Goal: Transaction & Acquisition: Purchase product/service

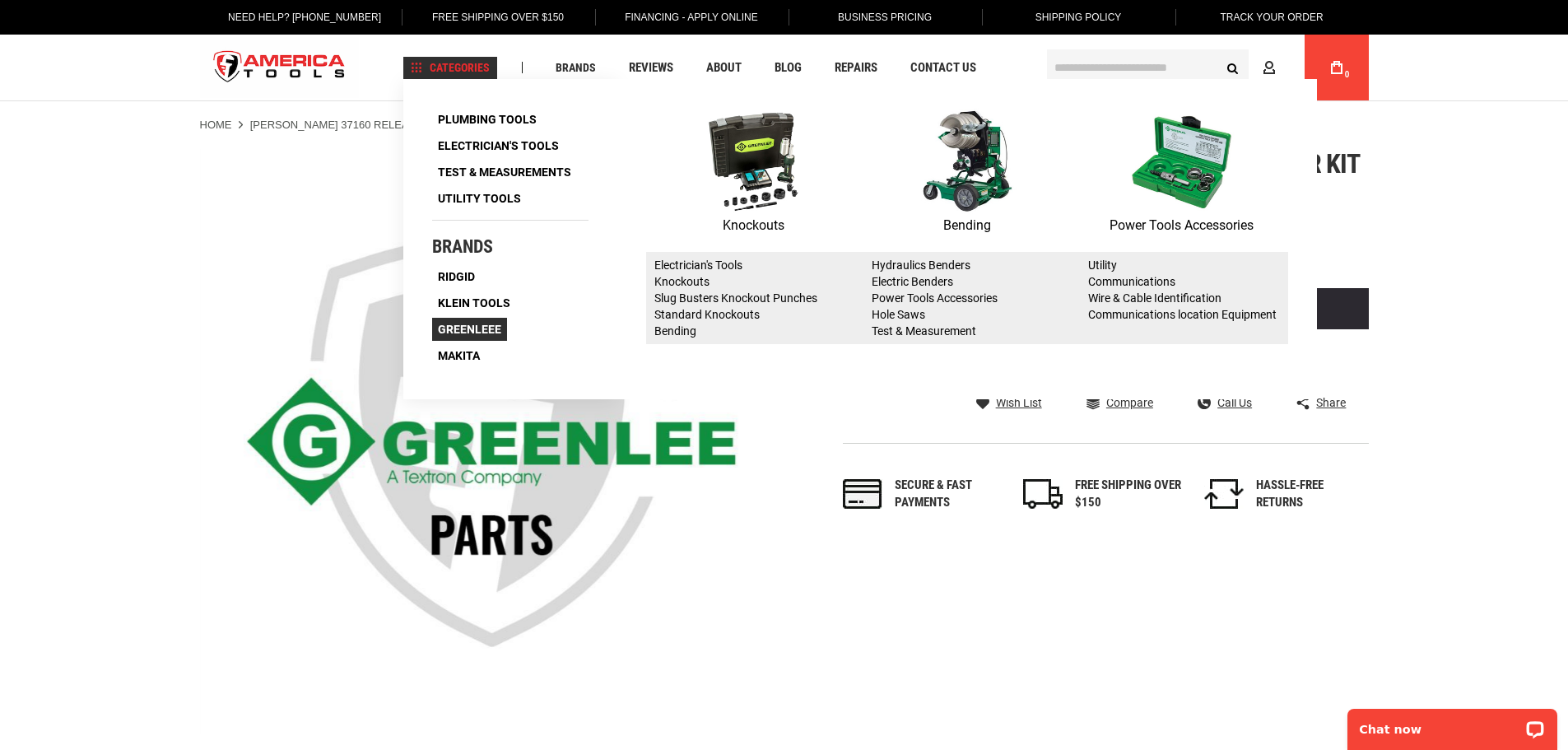
click at [474, 330] on span "Greenleee" at bounding box center [469, 330] width 64 height 12
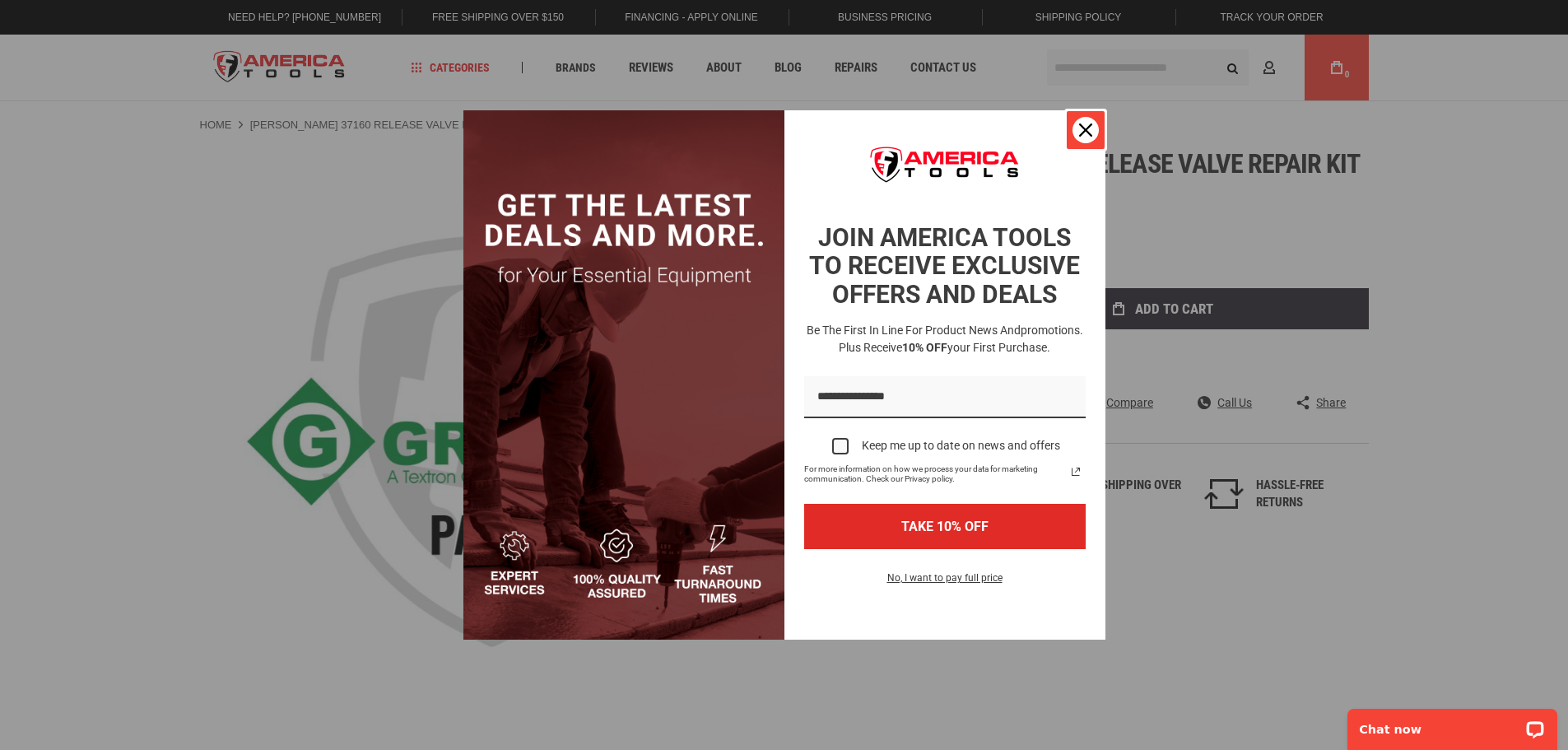
click at [1089, 125] on icon "close icon" at bounding box center [1085, 131] width 13 height 13
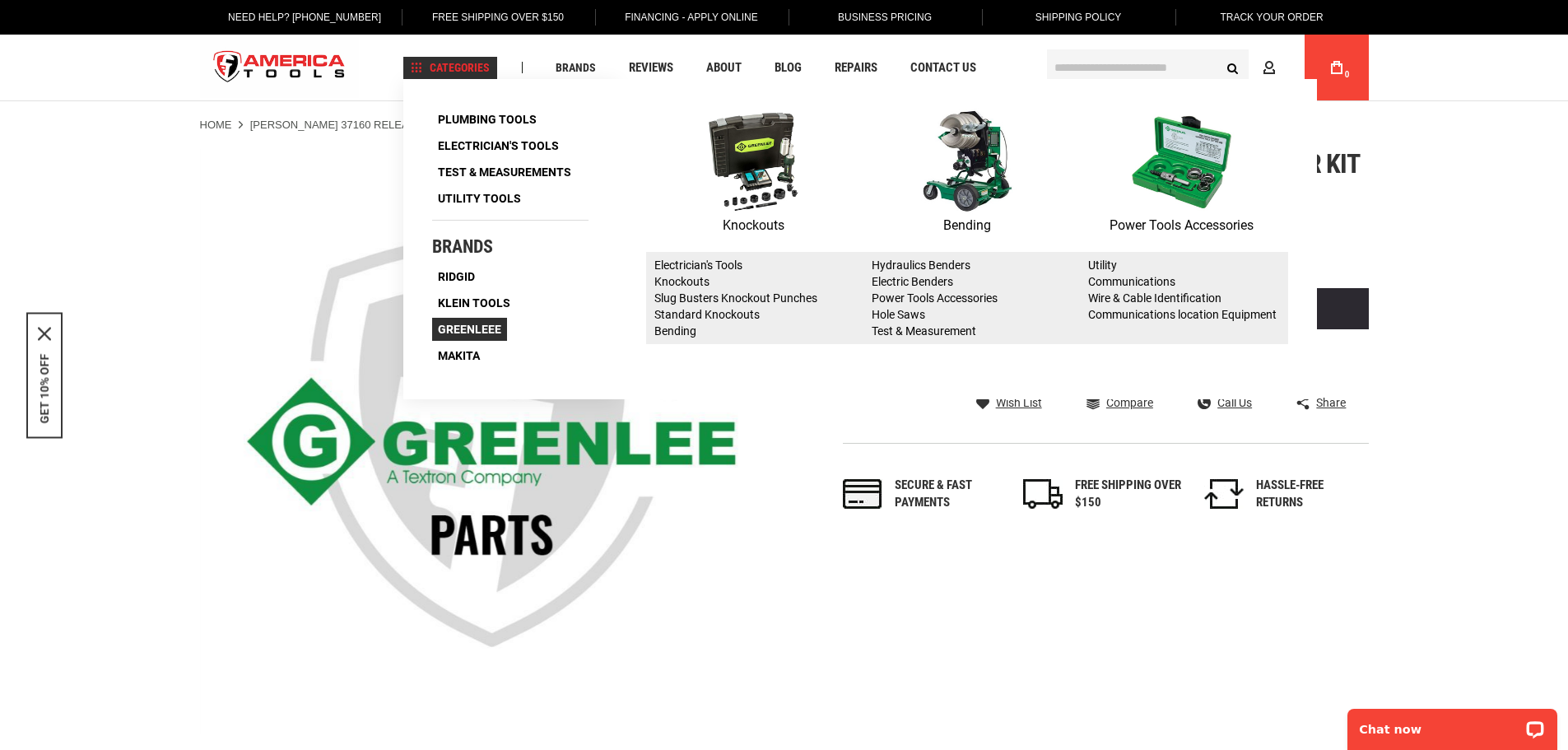
click at [485, 329] on span "Greenleee" at bounding box center [469, 330] width 64 height 12
click at [689, 276] on link "Knockouts" at bounding box center [682, 281] width 55 height 13
click at [680, 282] on link "Knockouts" at bounding box center [682, 281] width 55 height 13
click at [760, 215] on p "Knockouts" at bounding box center [753, 226] width 214 height 22
click at [756, 224] on p "Knockouts" at bounding box center [753, 226] width 214 height 22
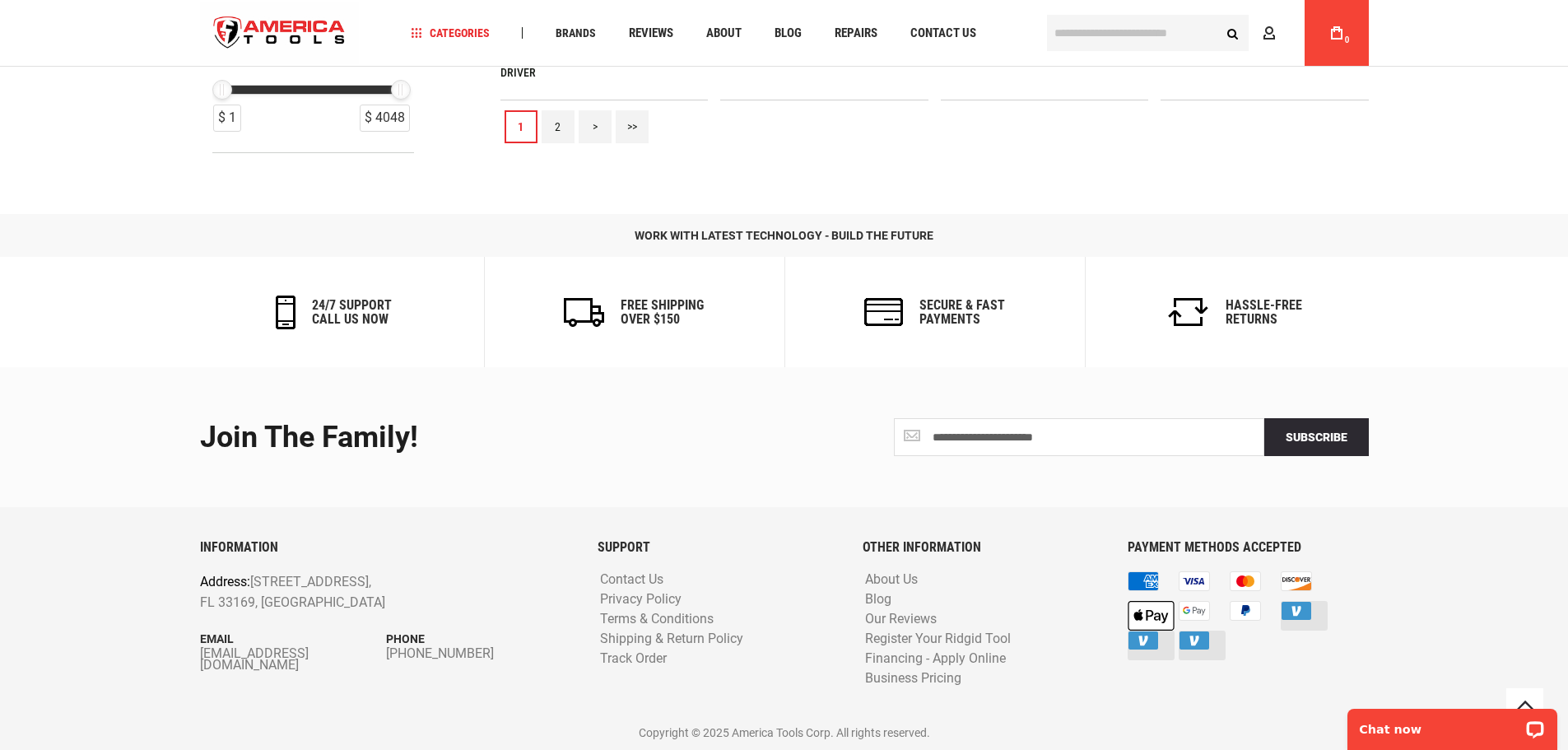
scroll to position [1472, 0]
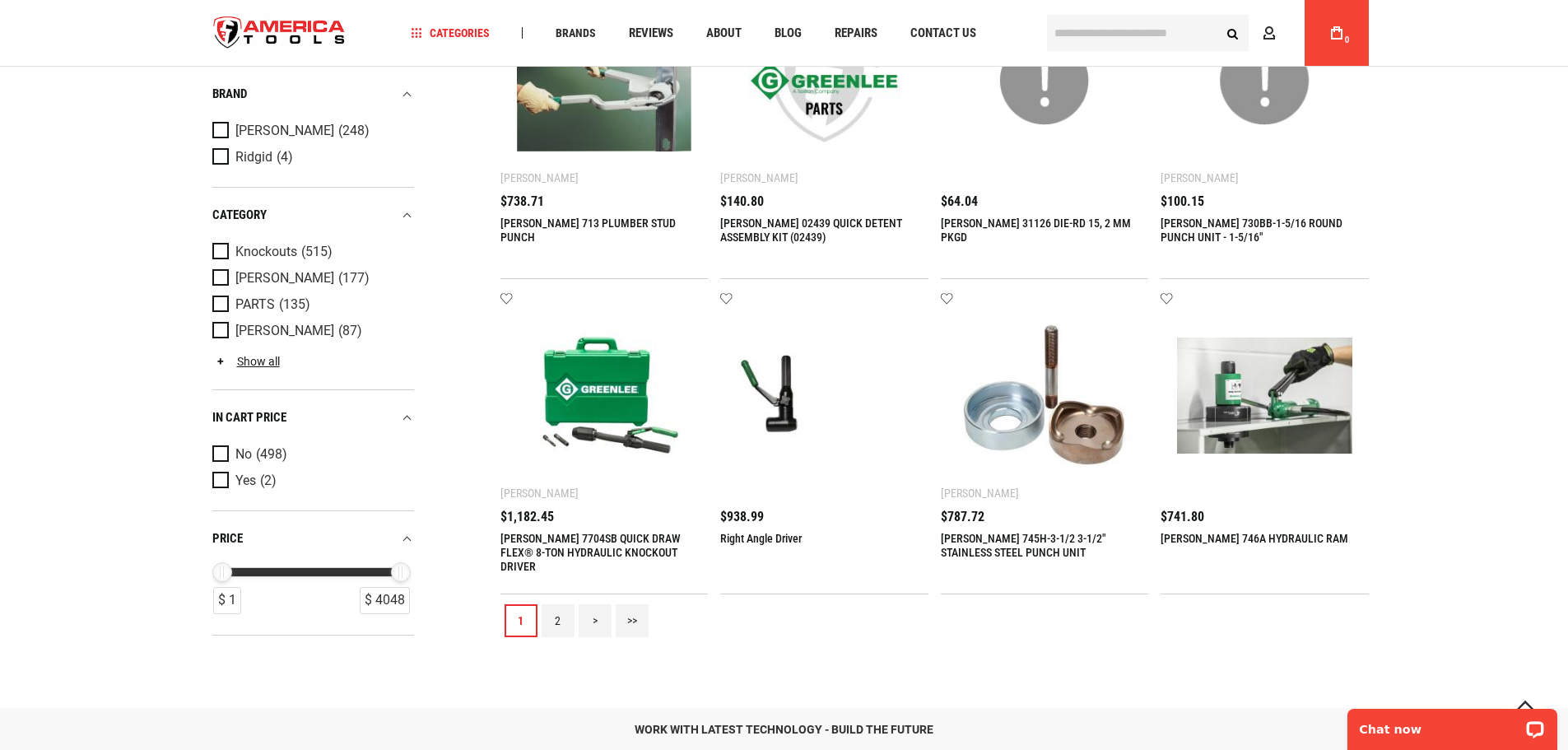
click at [564, 617] on link "2" at bounding box center [557, 620] width 33 height 33
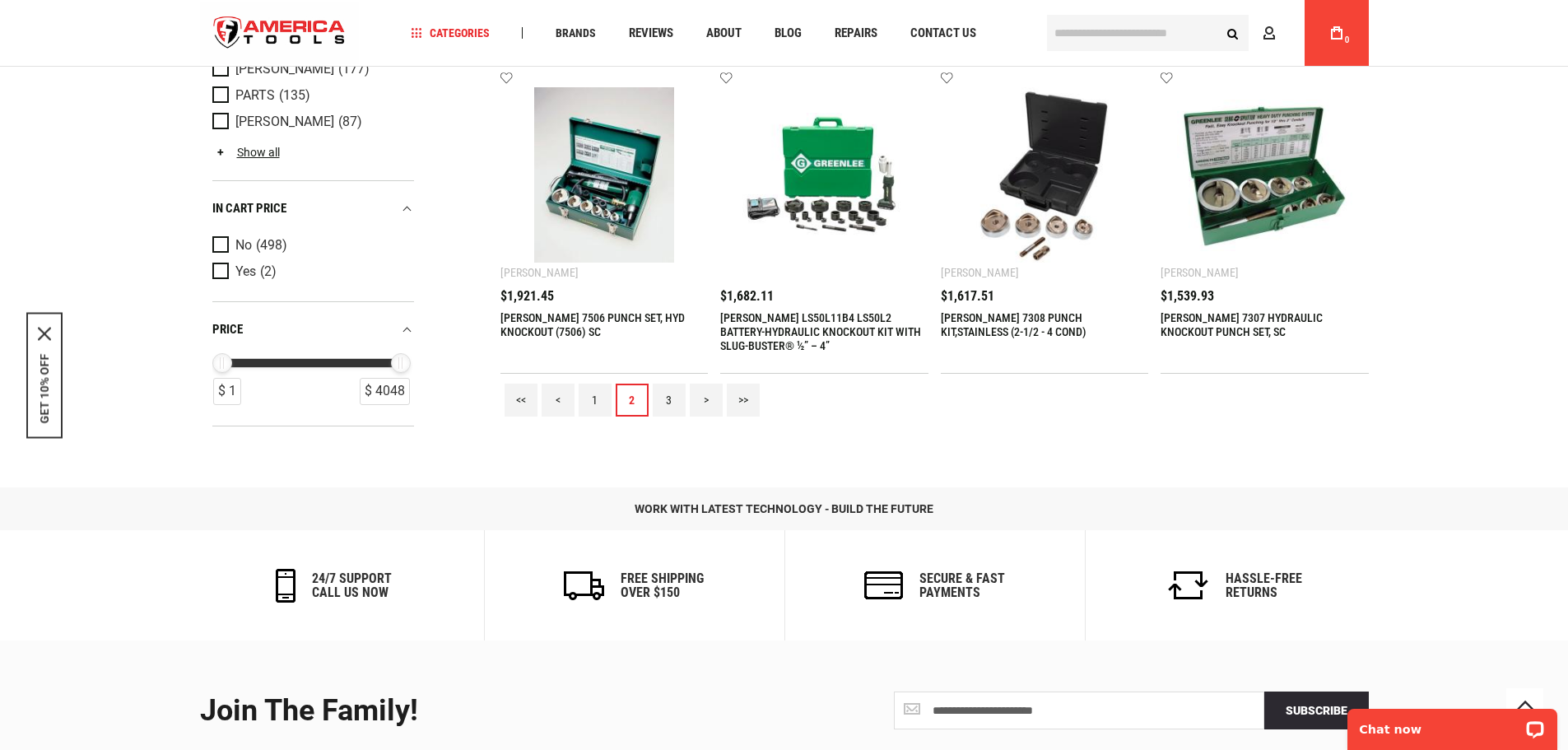
scroll to position [1729, 0]
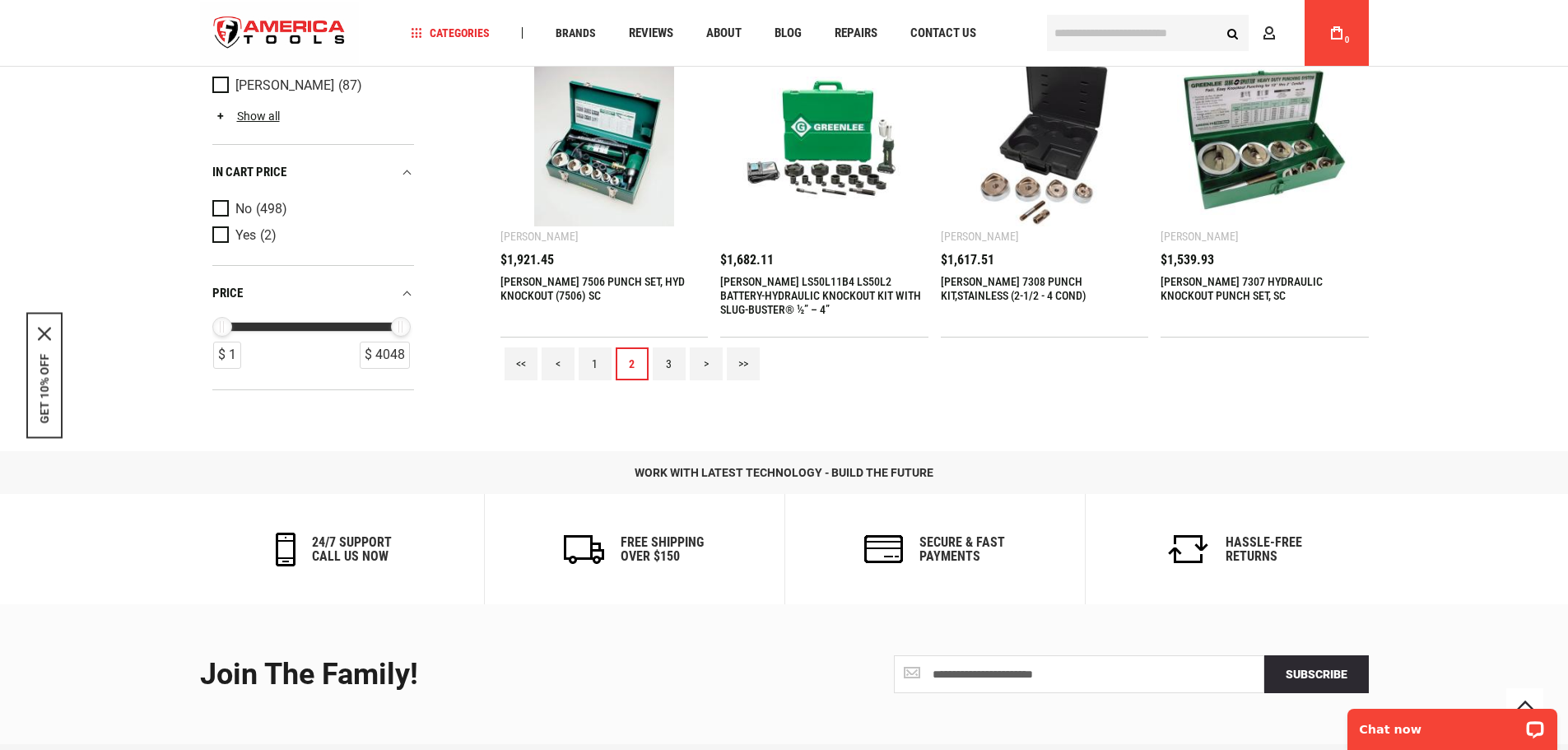
click at [673, 362] on link "3" at bounding box center [669, 363] width 33 height 33
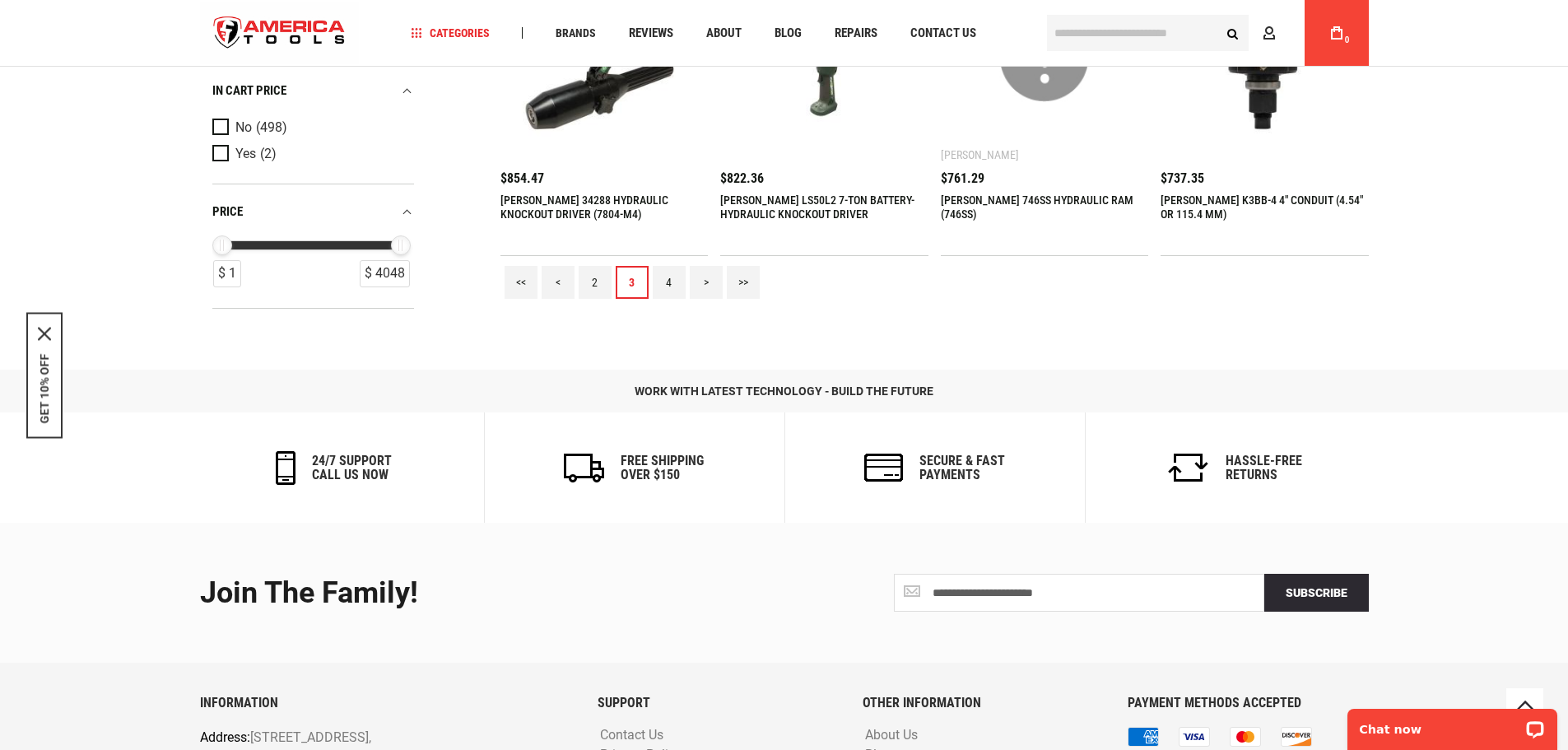
scroll to position [1811, 0]
click at [669, 284] on link "4" at bounding box center [669, 281] width 33 height 33
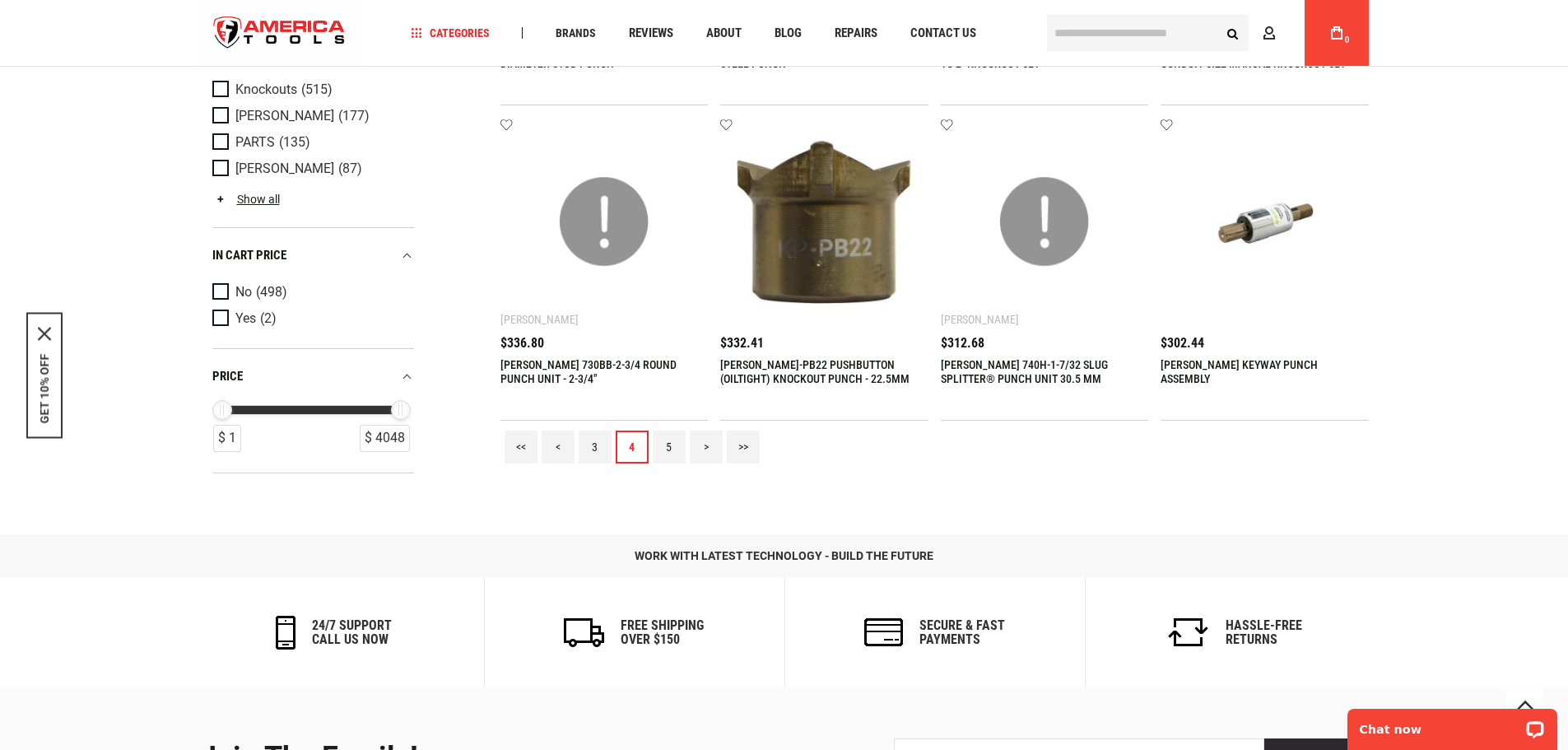
scroll to position [1646, 0]
click at [671, 450] on link "5" at bounding box center [669, 445] width 33 height 33
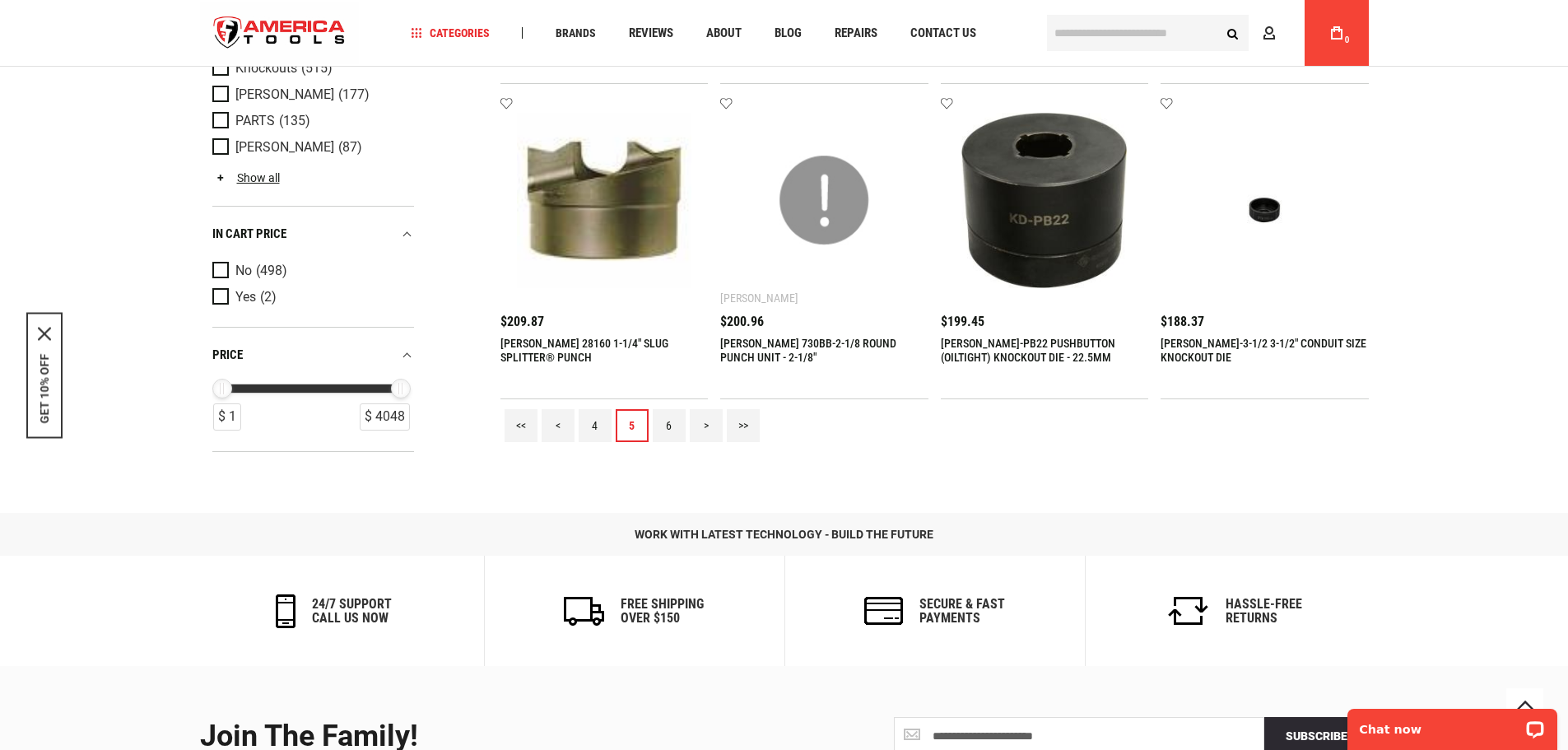
scroll to position [1729, 0]
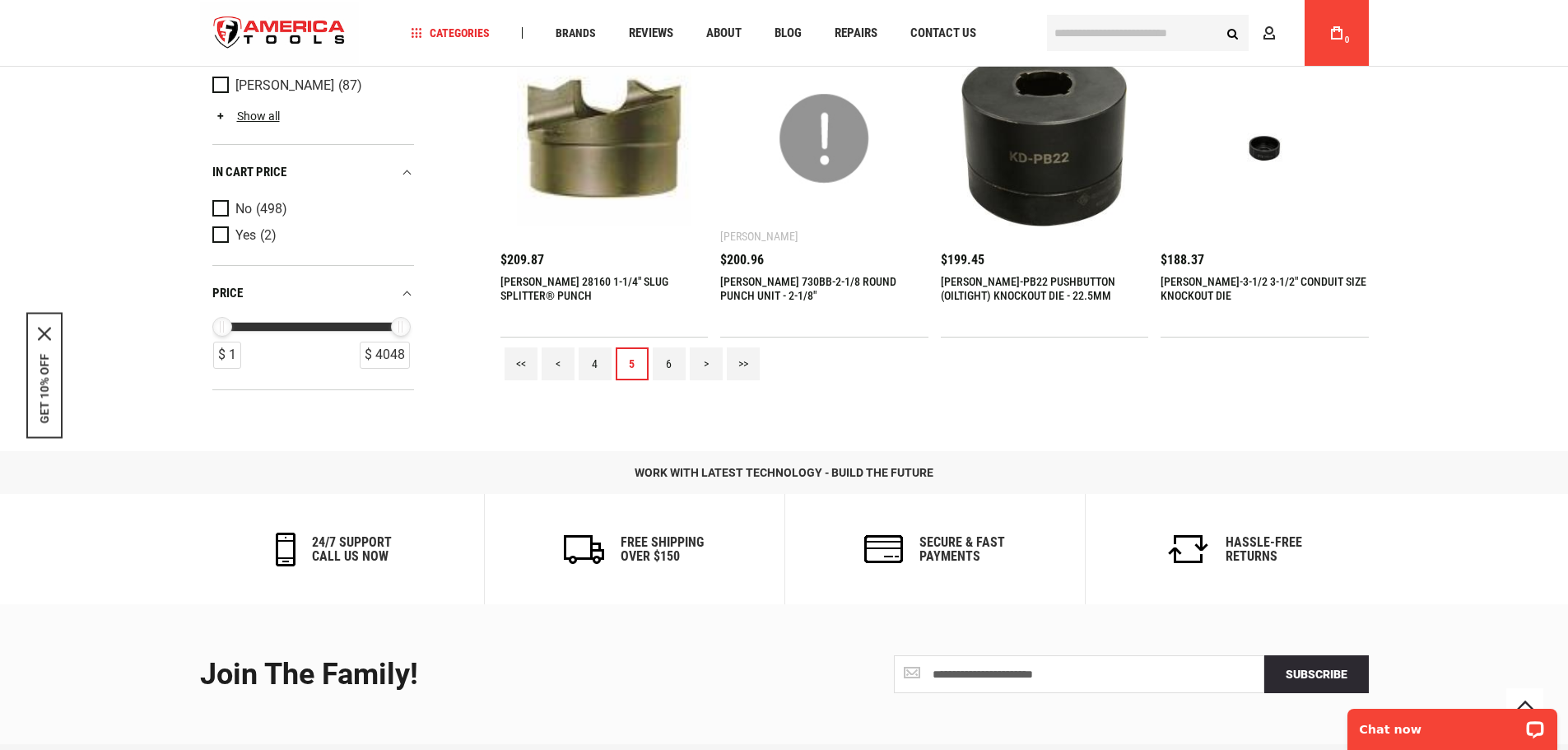
click at [670, 361] on link "6" at bounding box center [669, 363] width 33 height 33
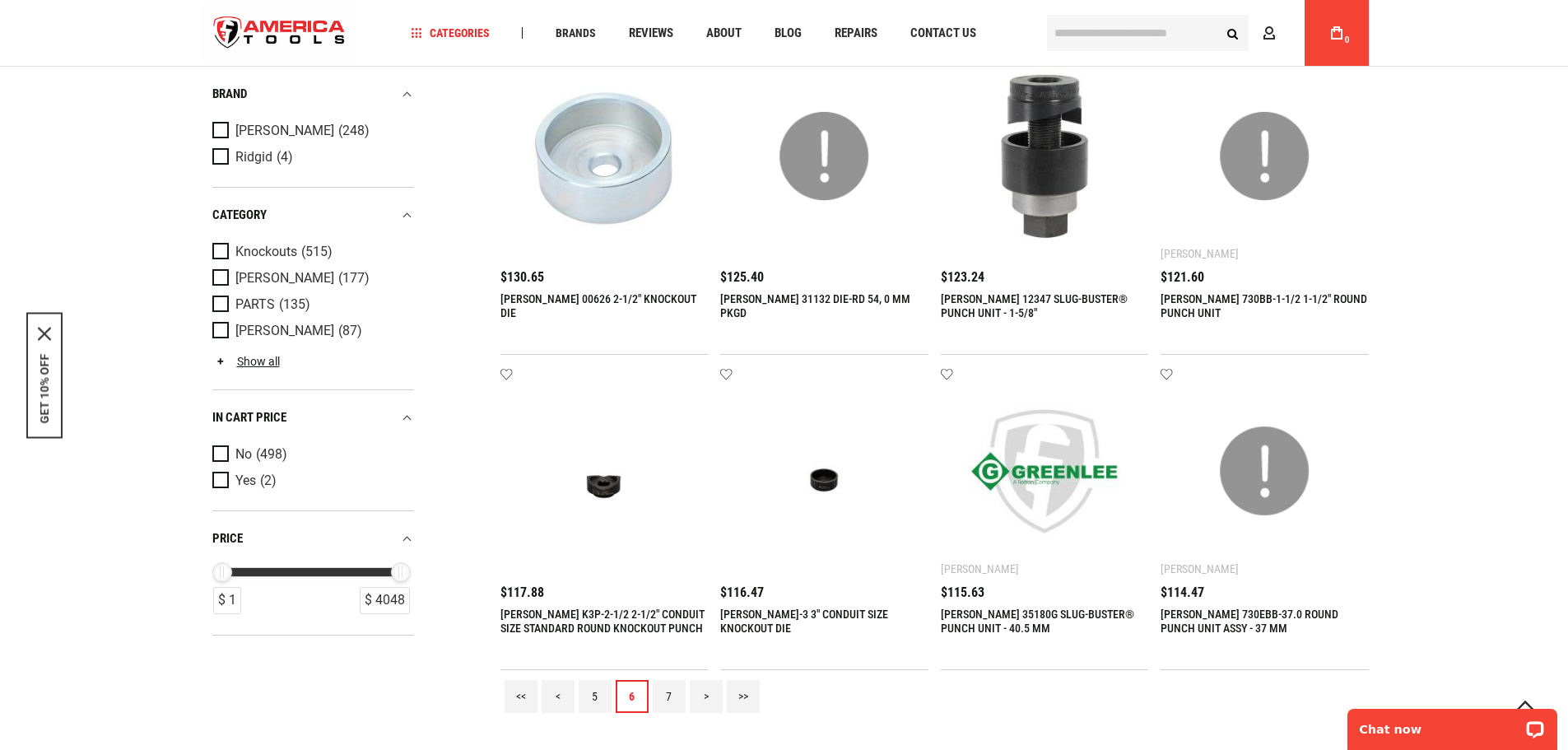
scroll to position [1400, 0]
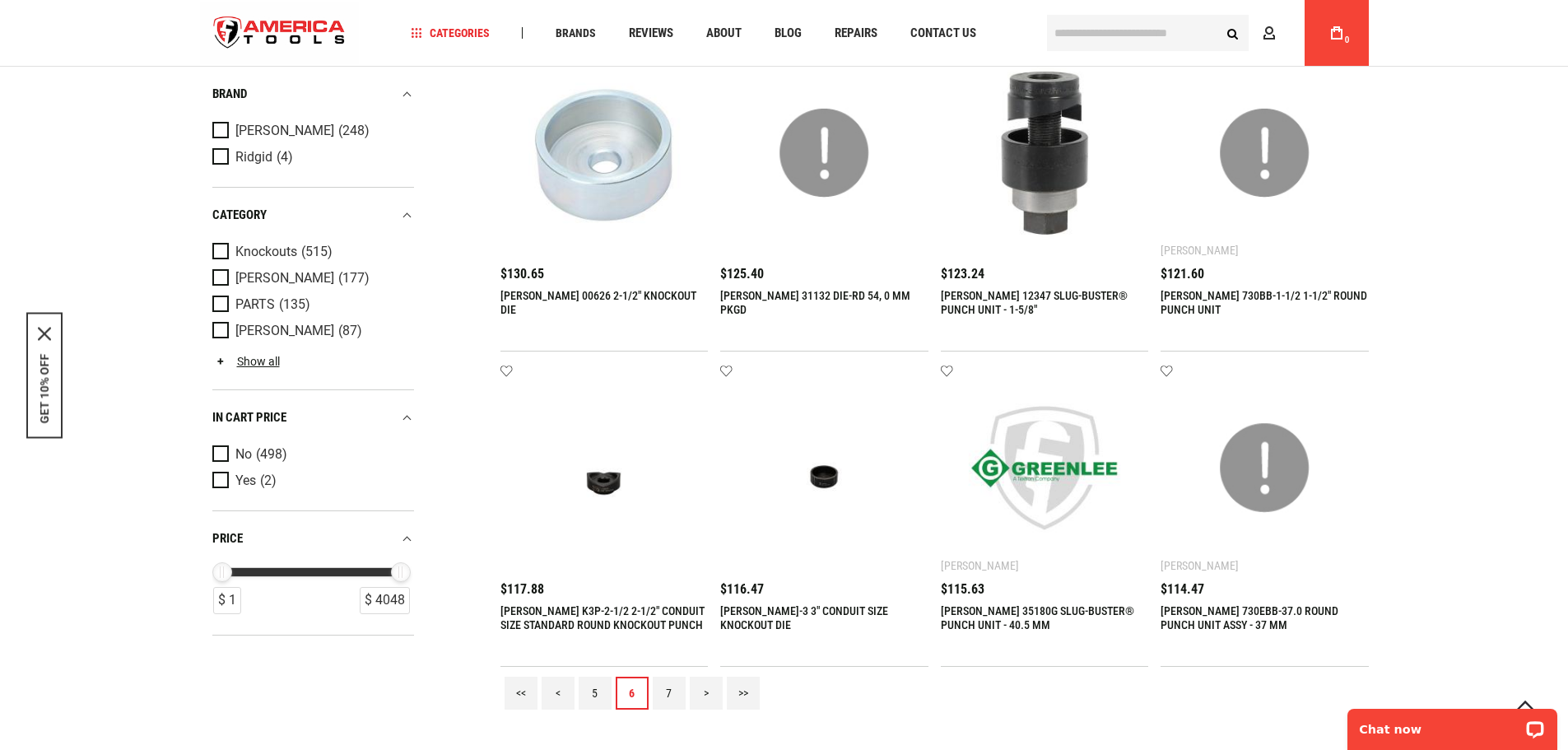
click at [668, 691] on link "7" at bounding box center [669, 692] width 33 height 33
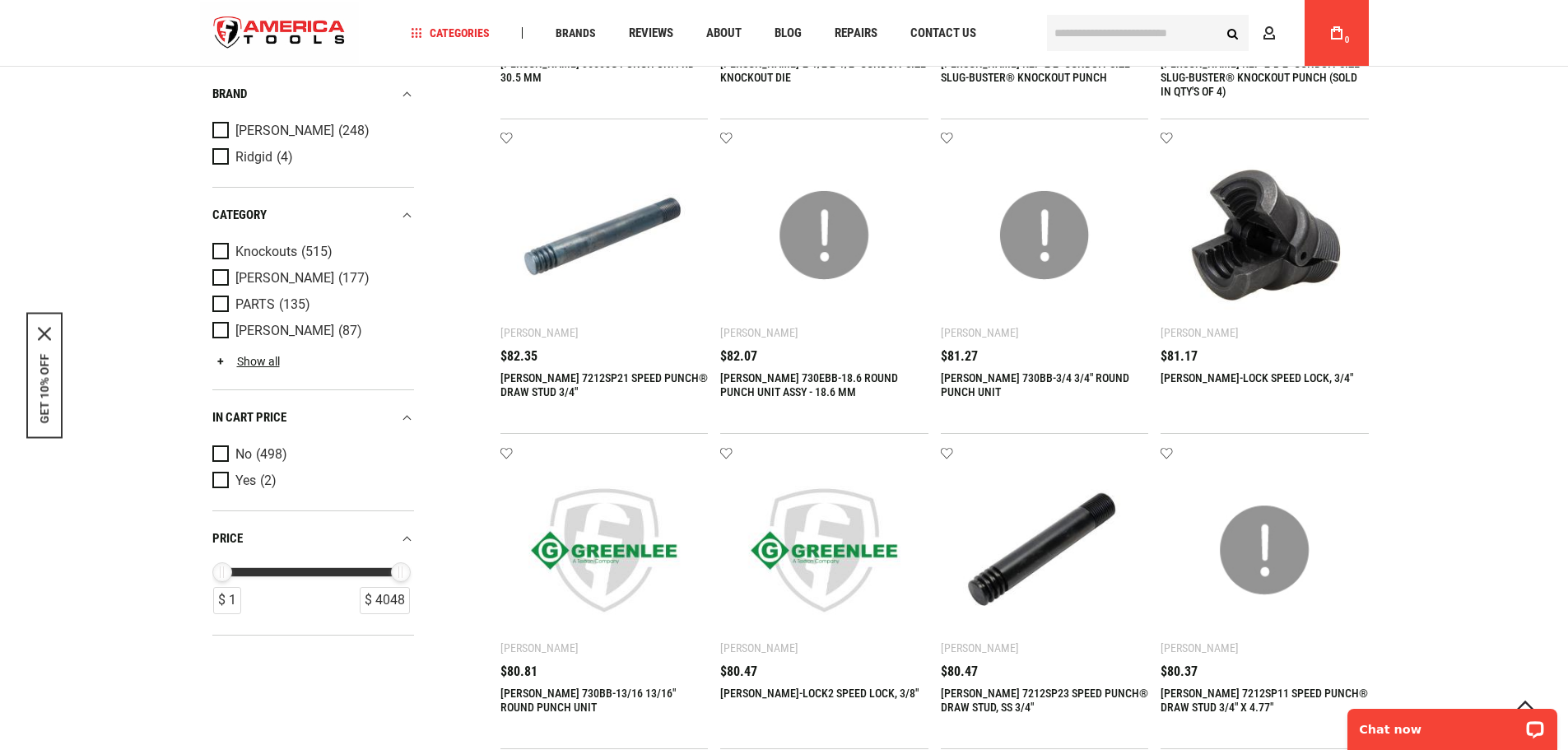
scroll to position [823, 0]
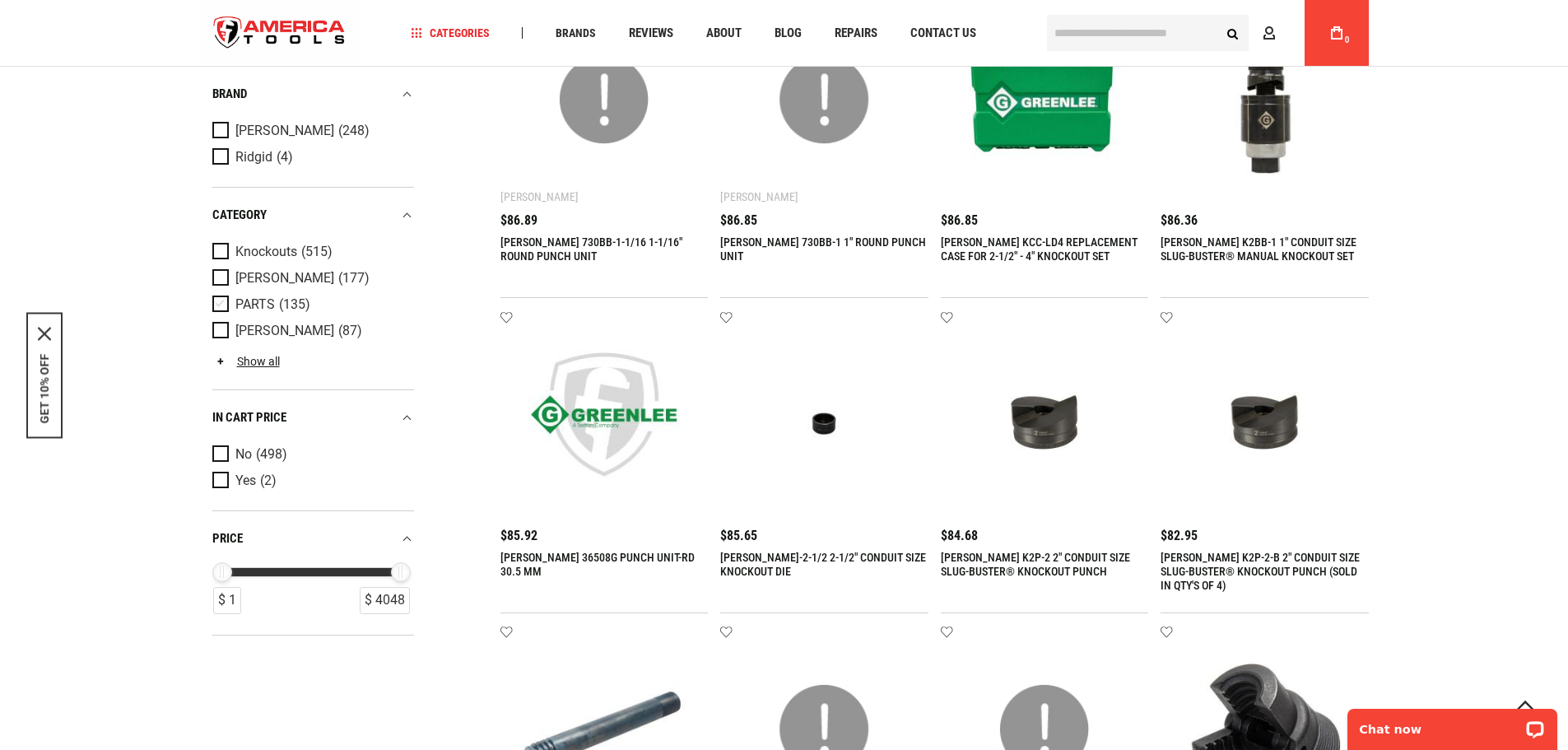
click at [224, 301] on span "Product Filters" at bounding box center [224, 305] width 23 height 18
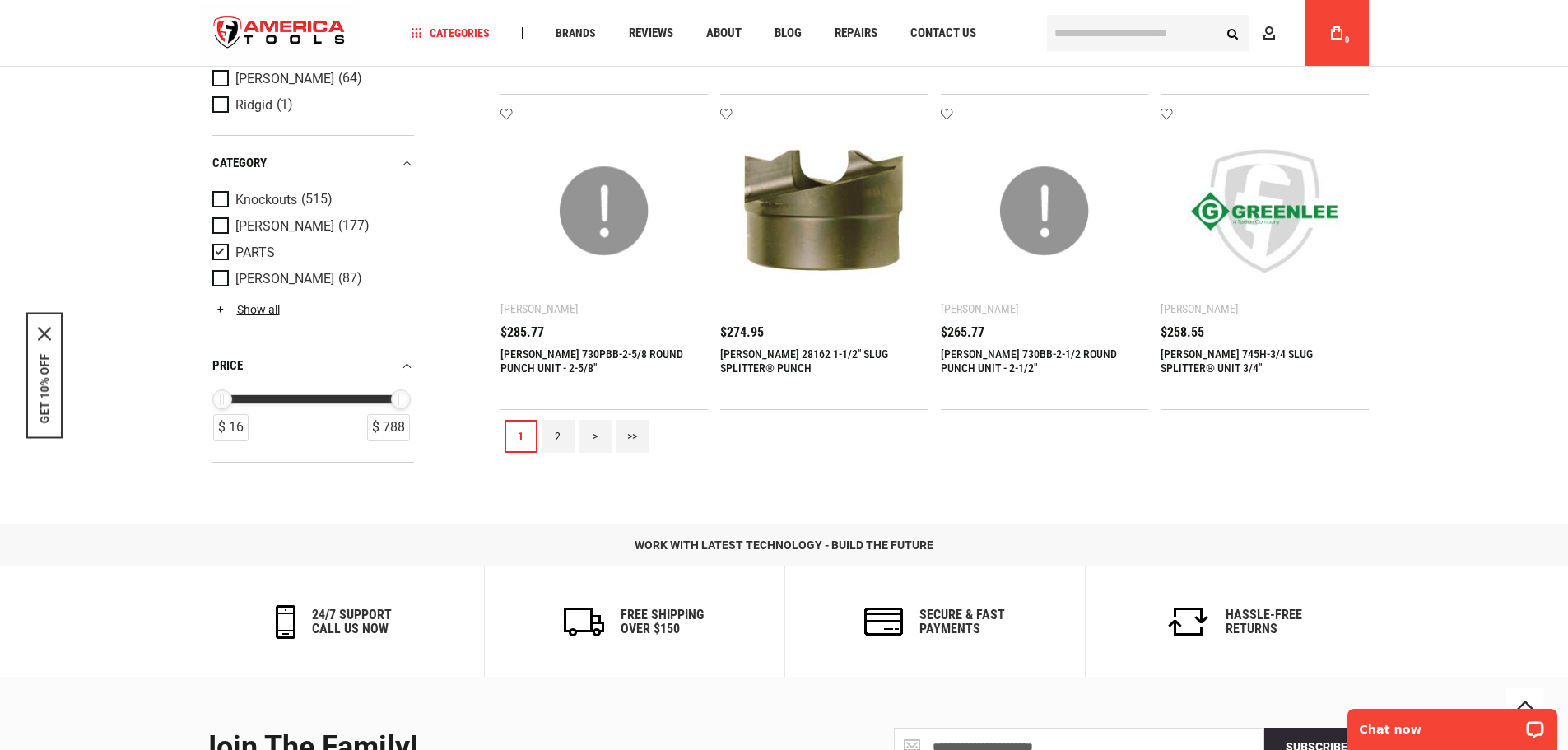
scroll to position [1646, 0]
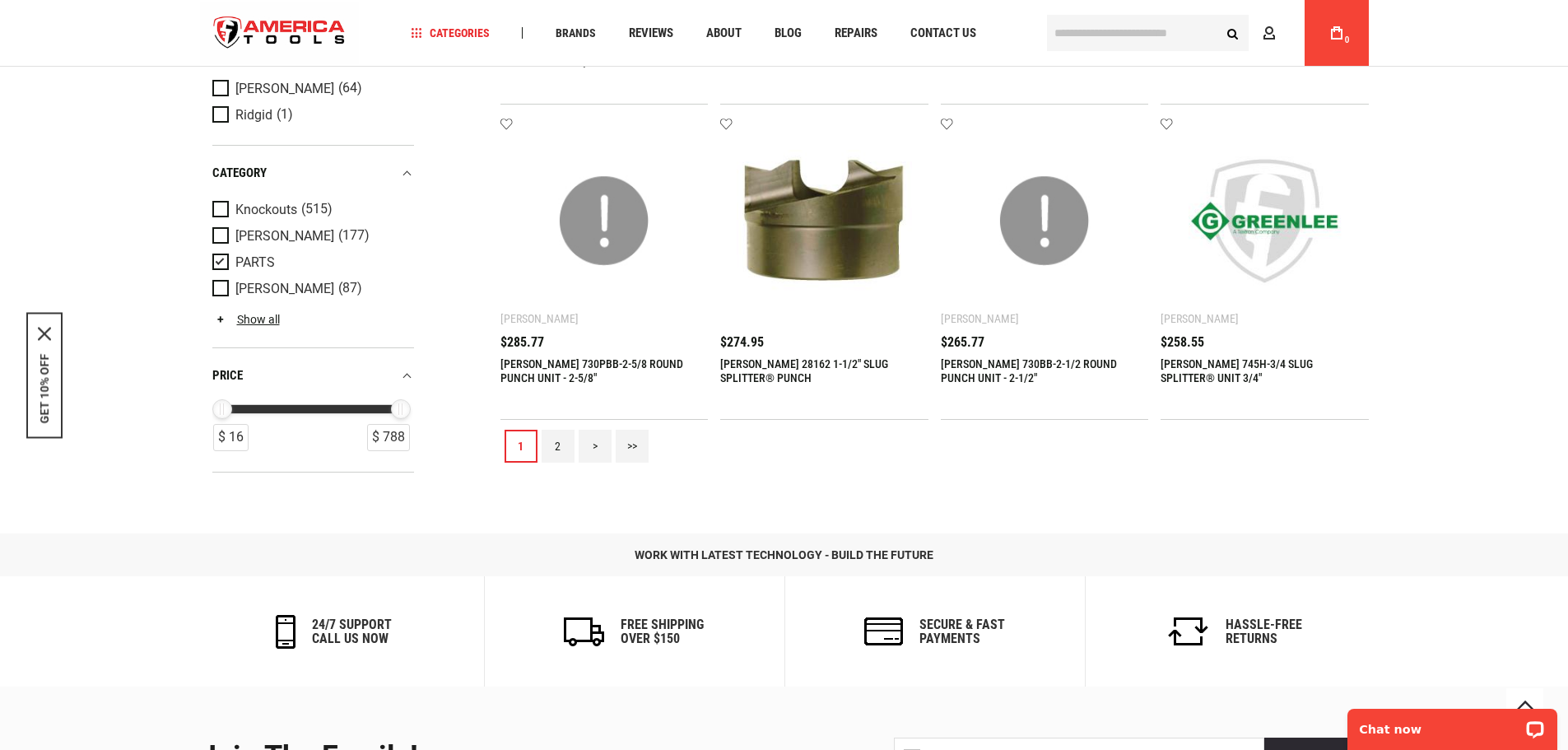
click at [550, 450] on link "2" at bounding box center [557, 445] width 33 height 33
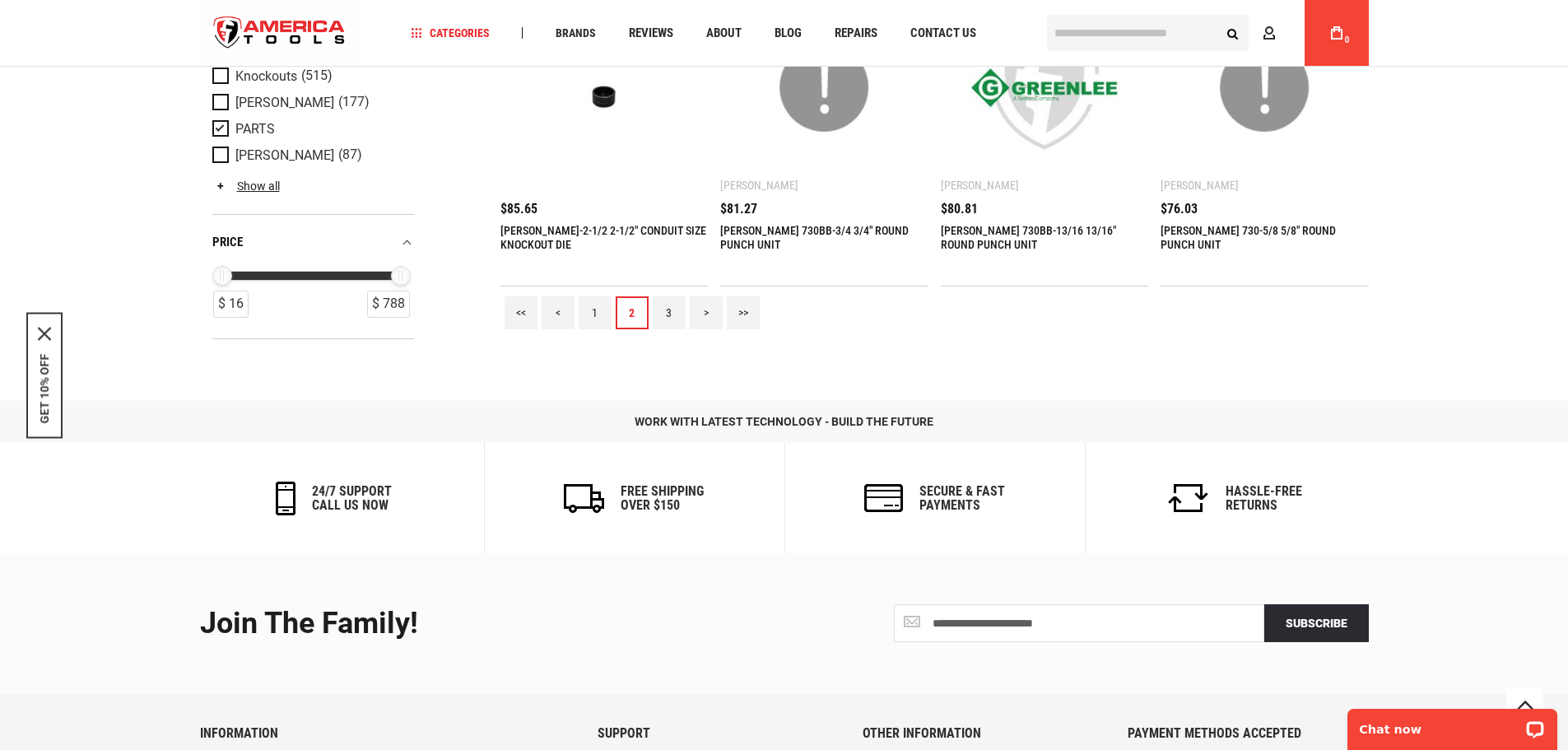
scroll to position [1811, 0]
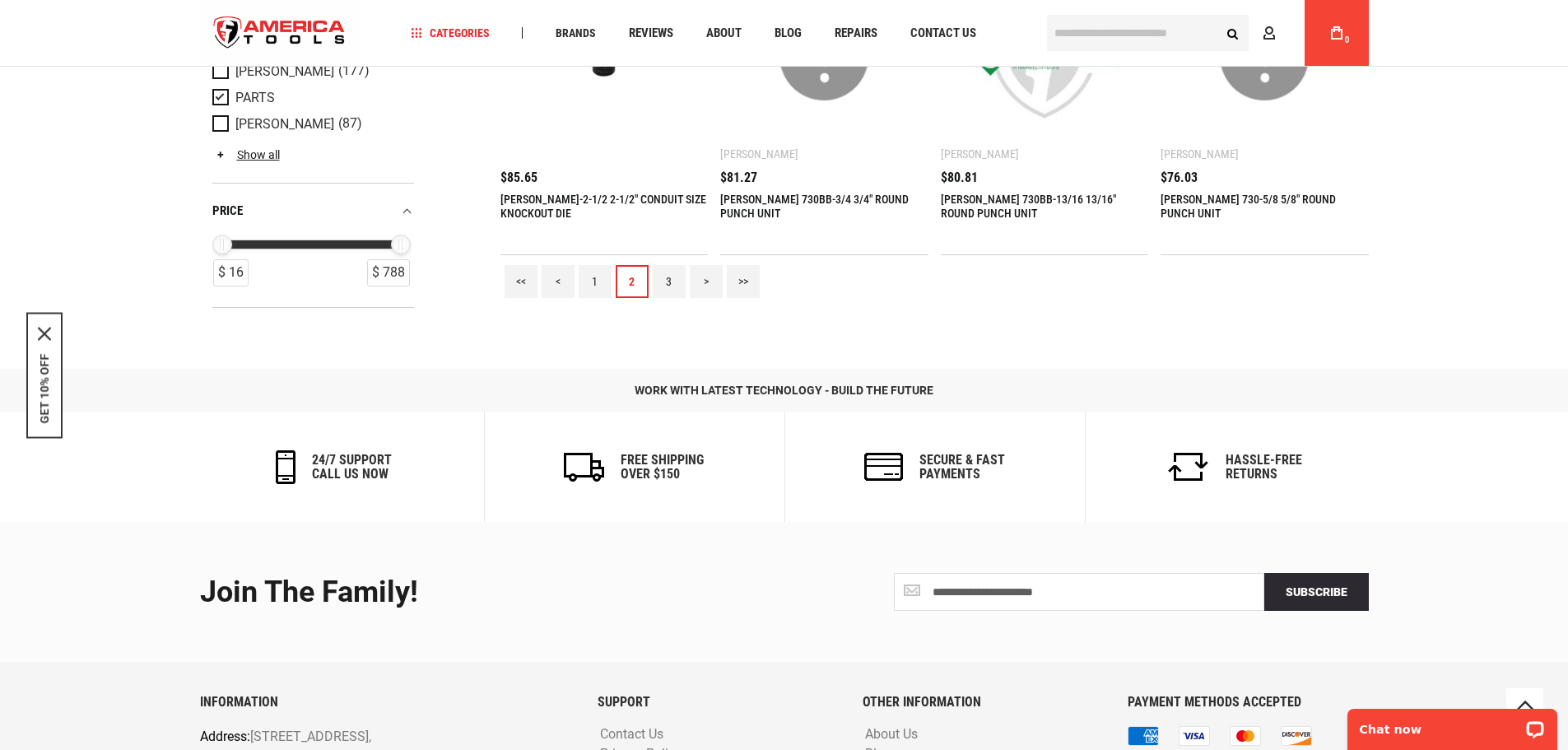
click at [664, 282] on link "3" at bounding box center [669, 281] width 33 height 33
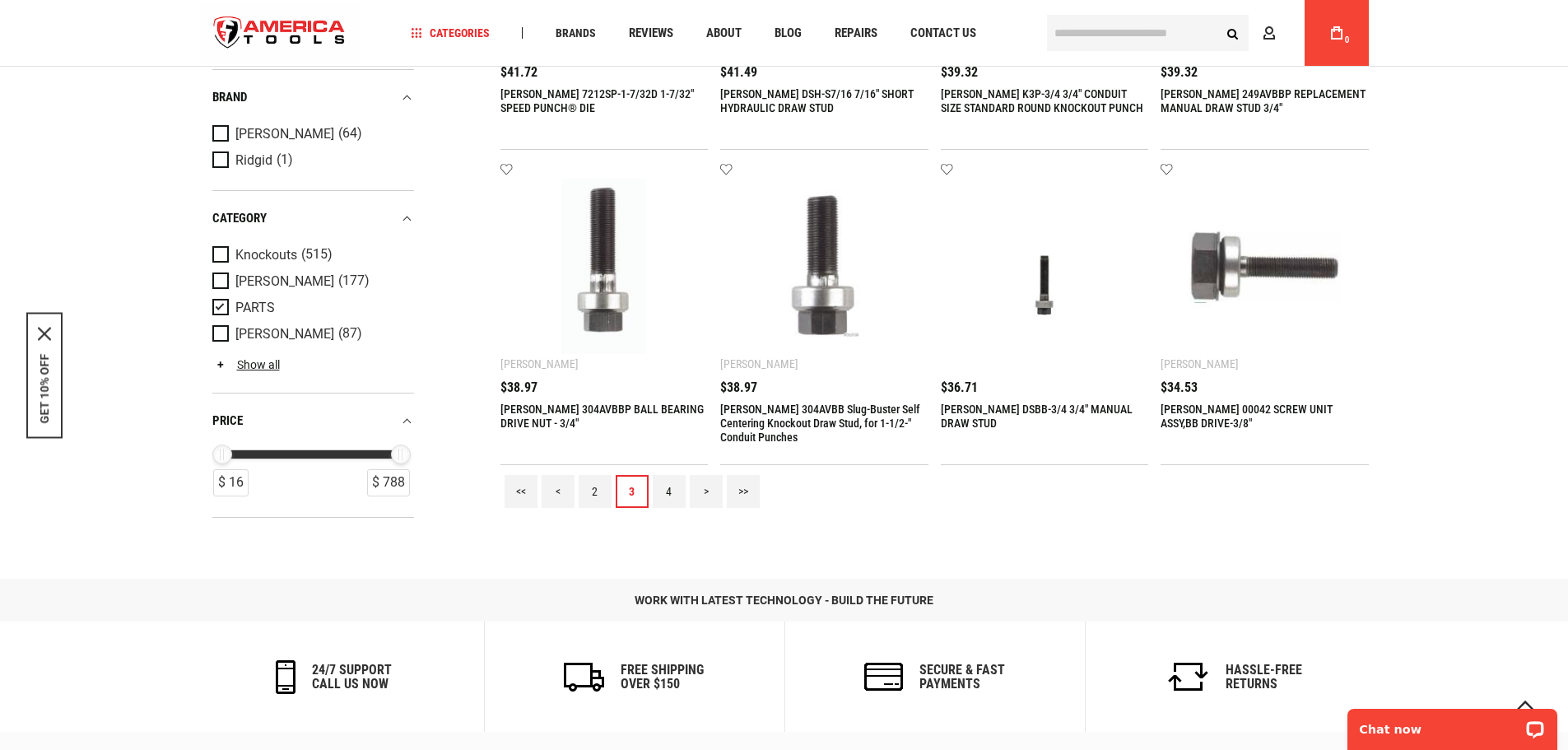
scroll to position [1646, 0]
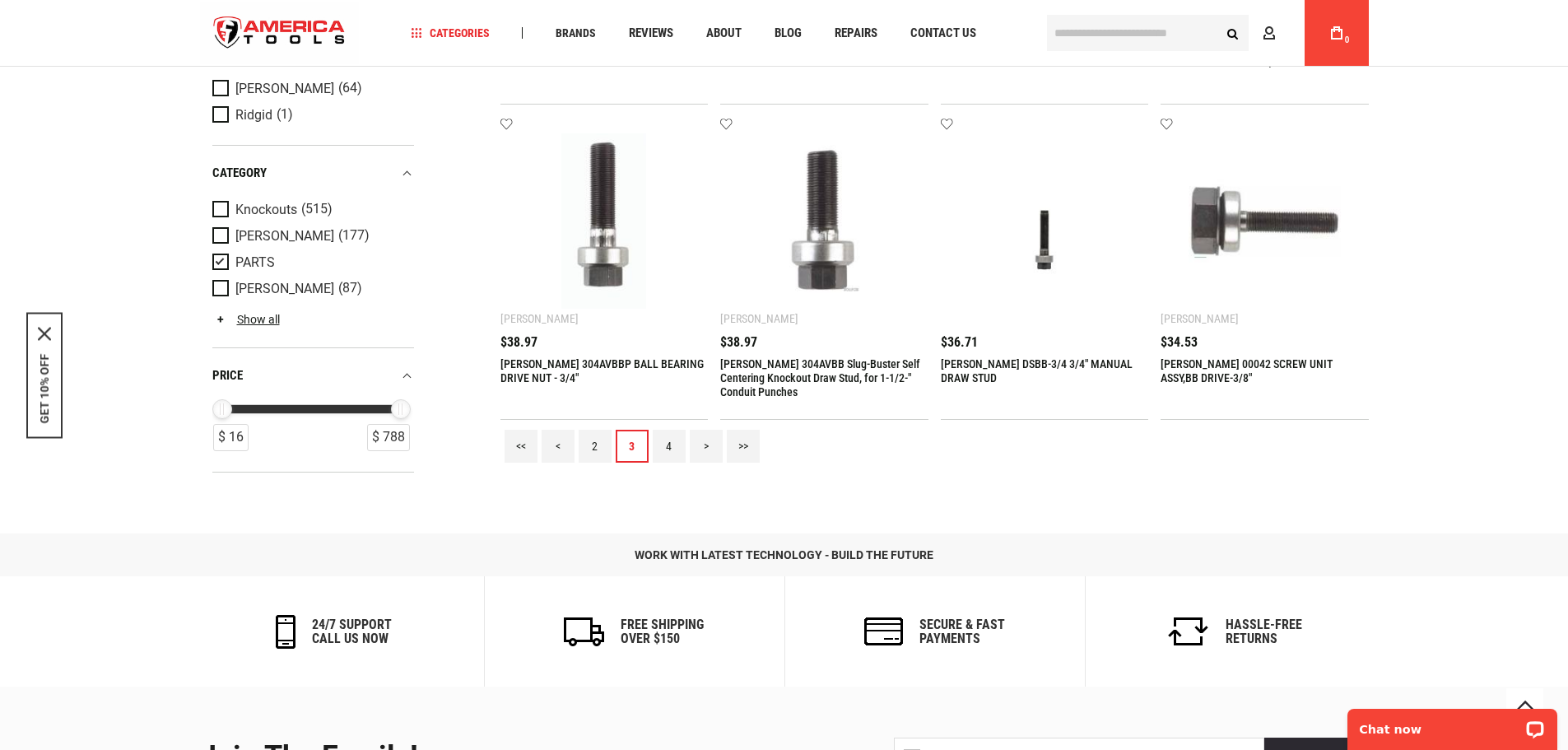
click at [668, 449] on link "4" at bounding box center [669, 445] width 33 height 33
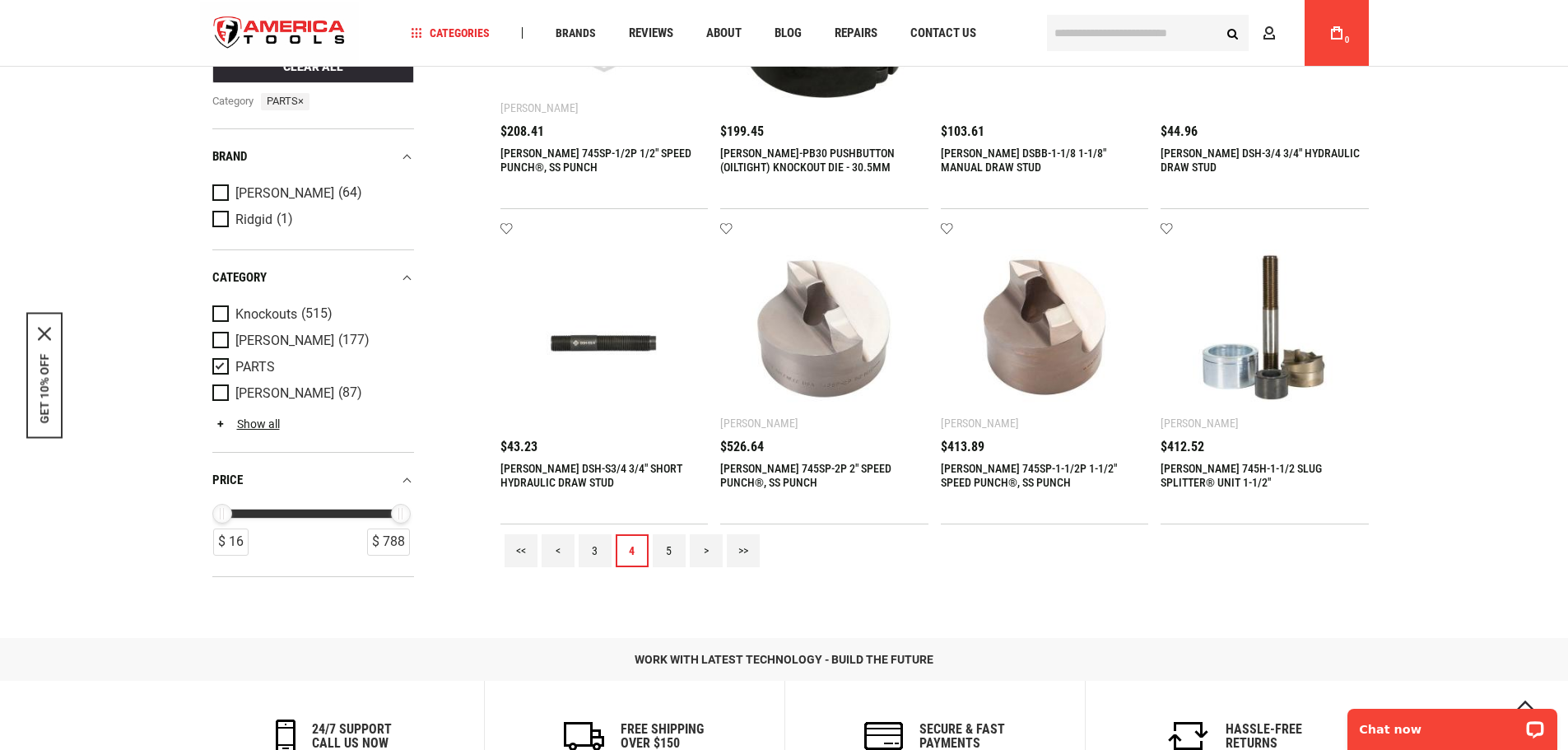
scroll to position [1564, 0]
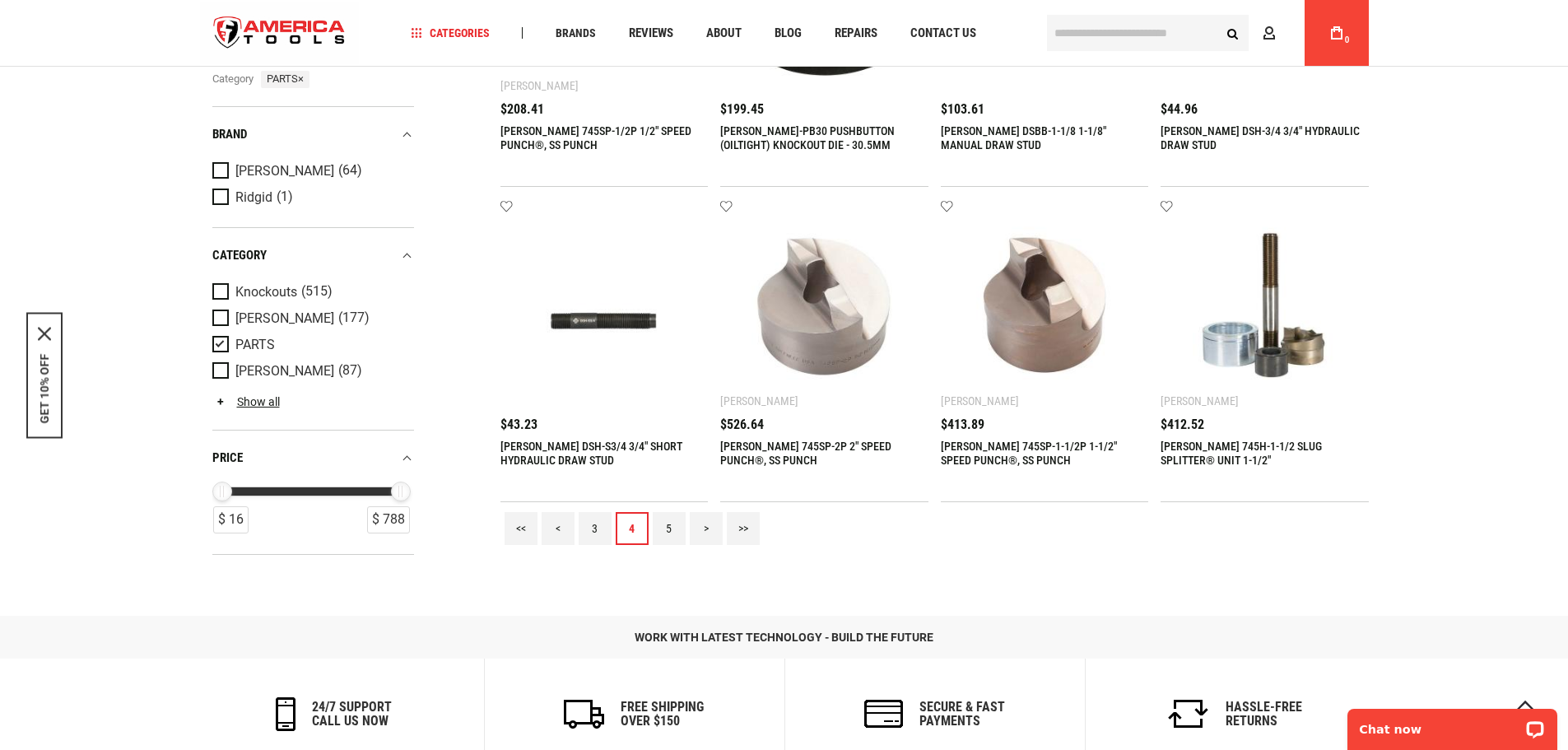
click at [668, 527] on link "5" at bounding box center [669, 528] width 33 height 33
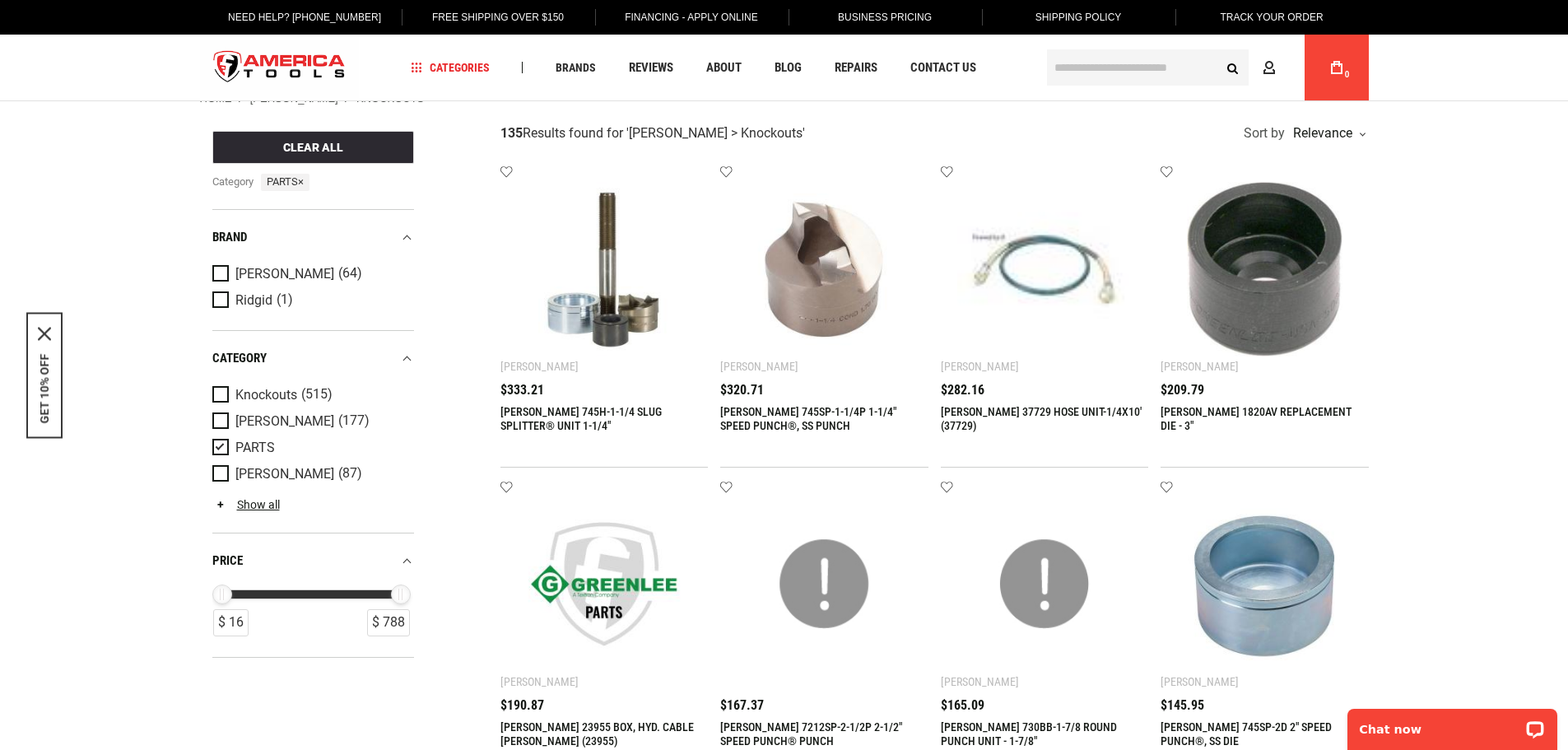
scroll to position [0, 0]
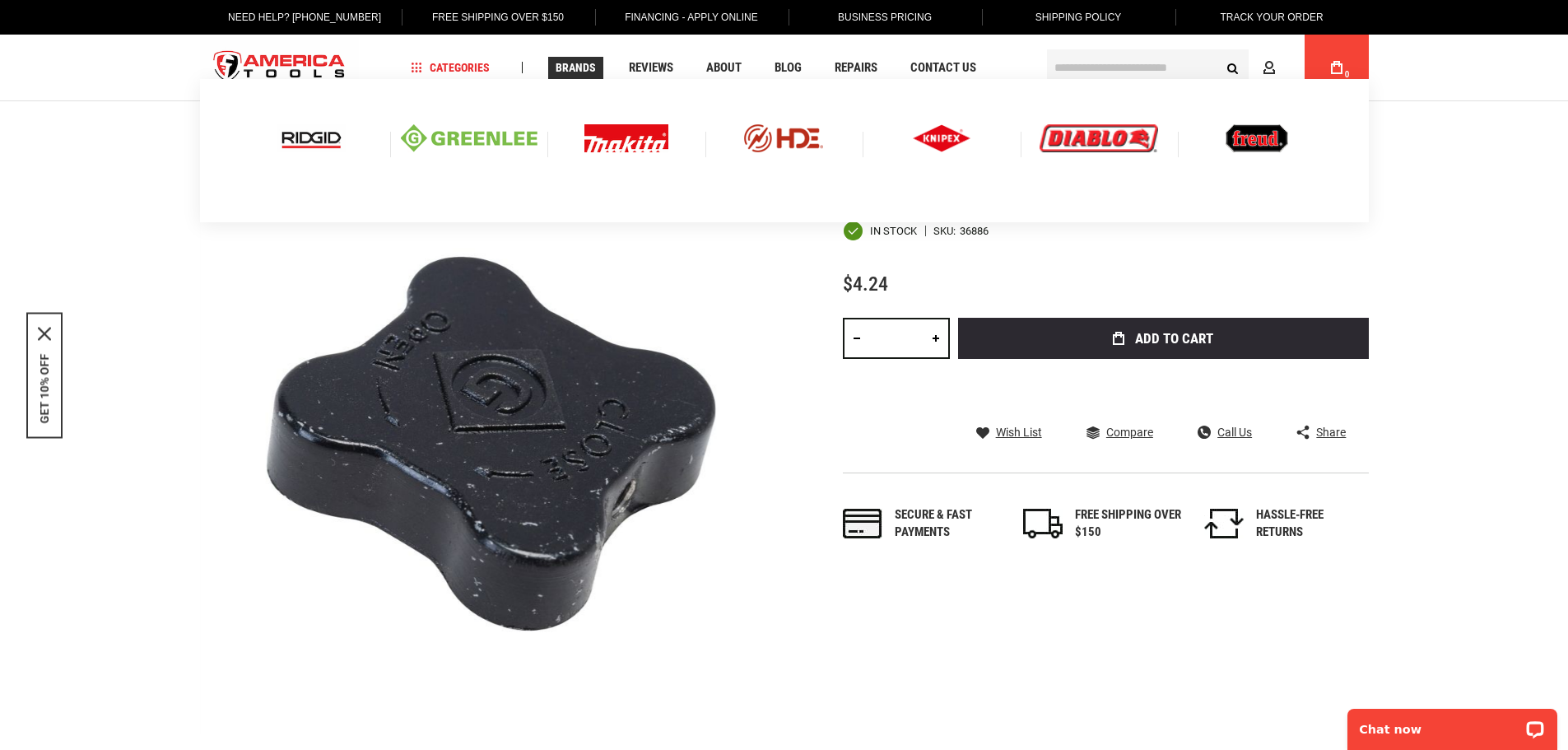
click at [499, 139] on img at bounding box center [469, 138] width 136 height 28
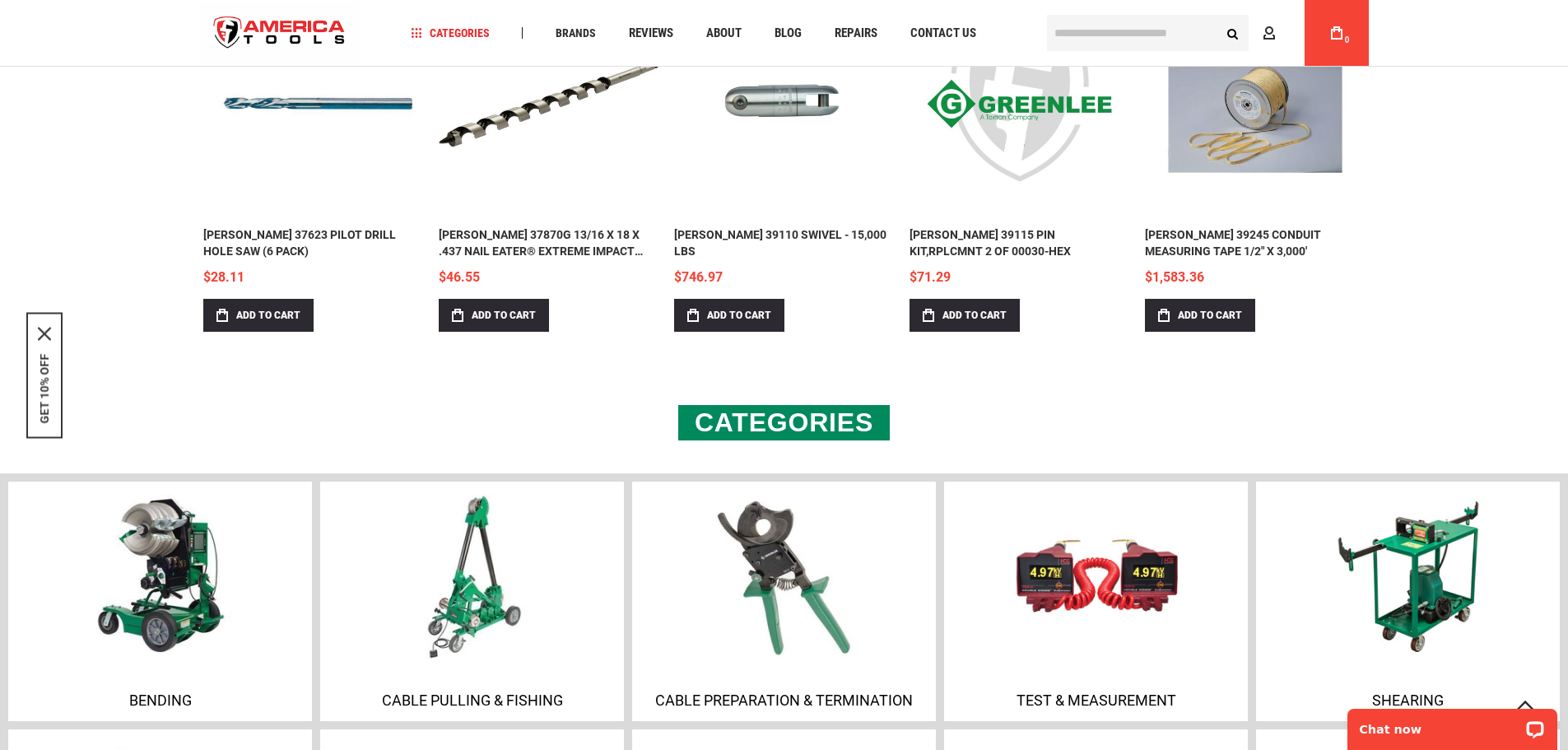
scroll to position [1071, 0]
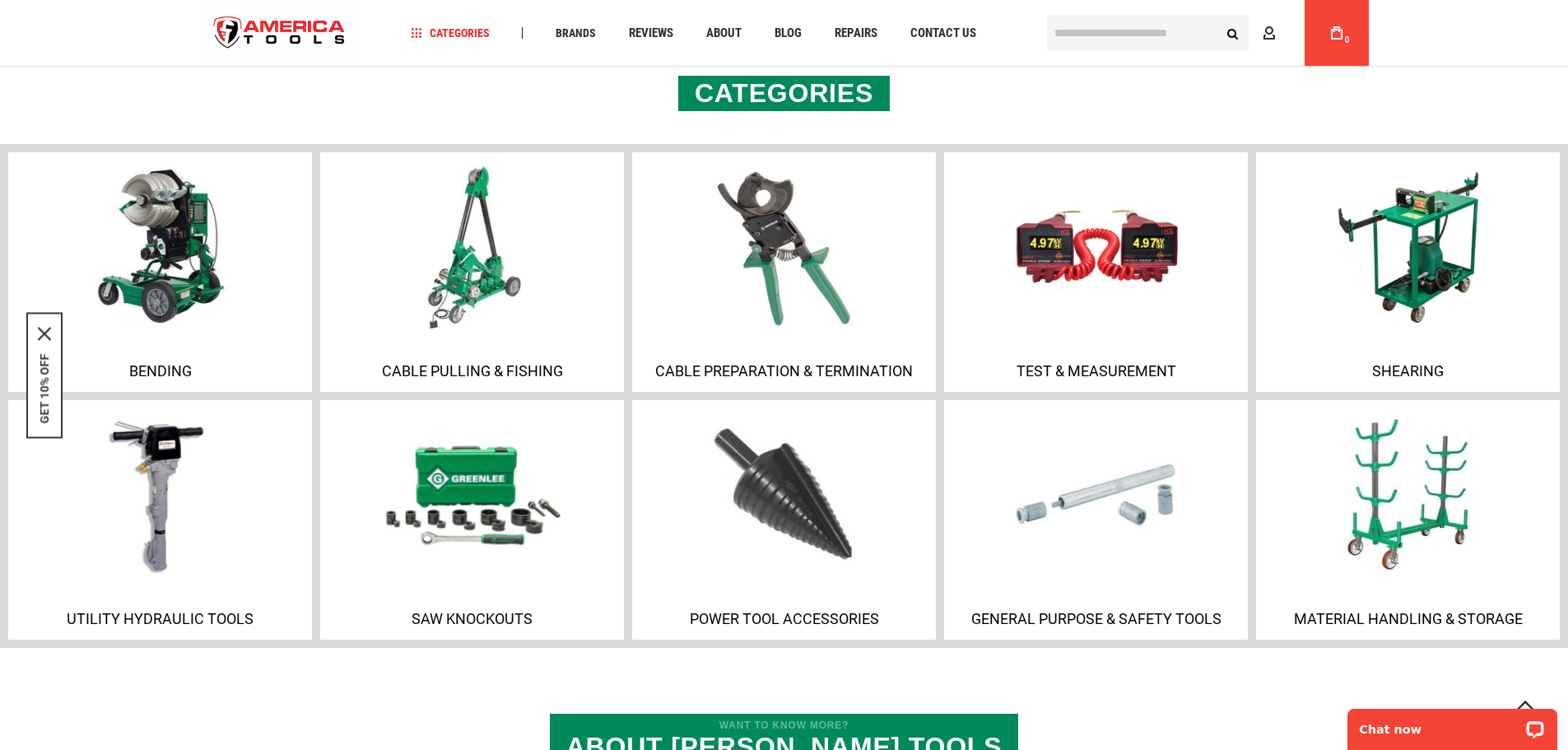
click at [486, 611] on p "Saw Knockouts" at bounding box center [471, 619] width 295 height 18
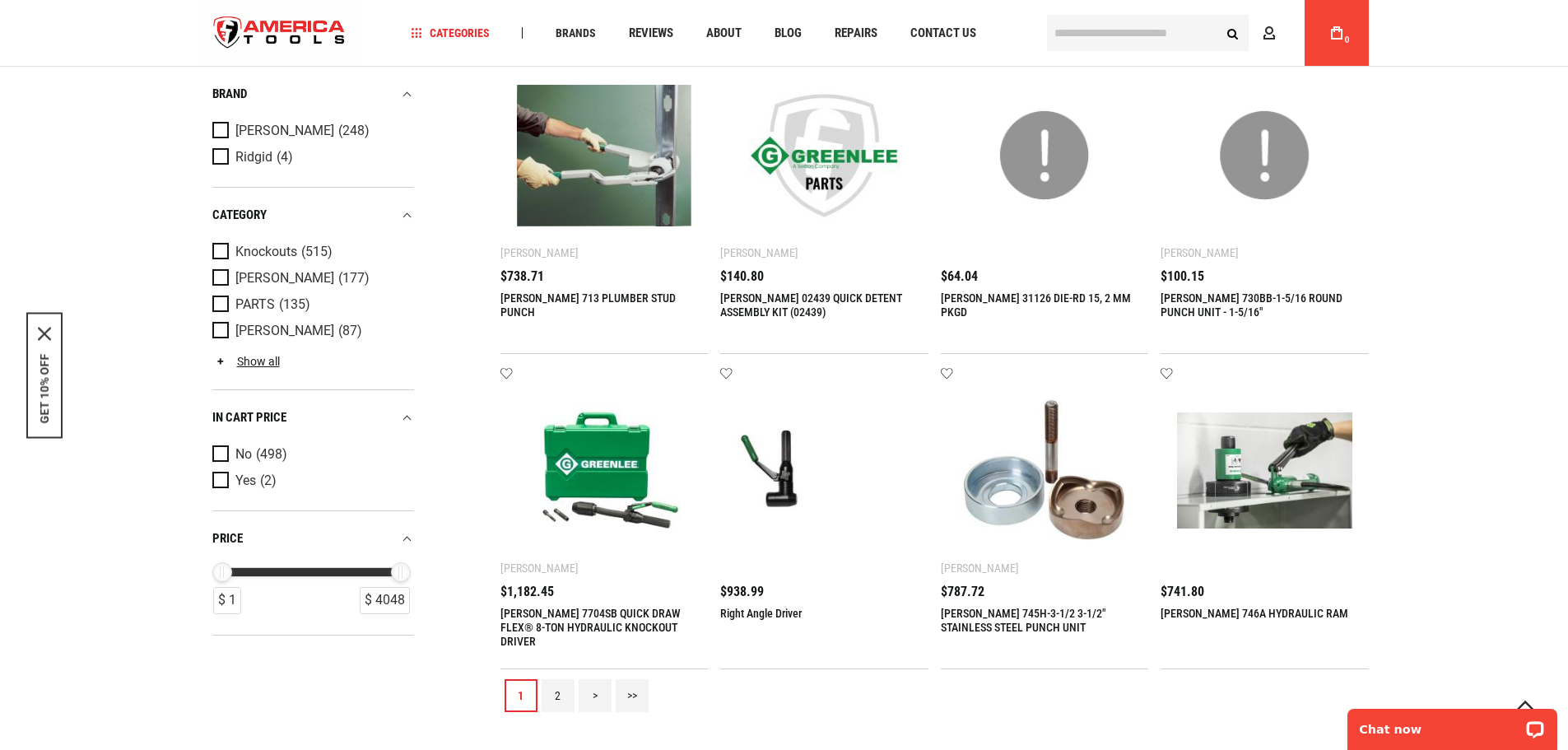
scroll to position [1318, 0]
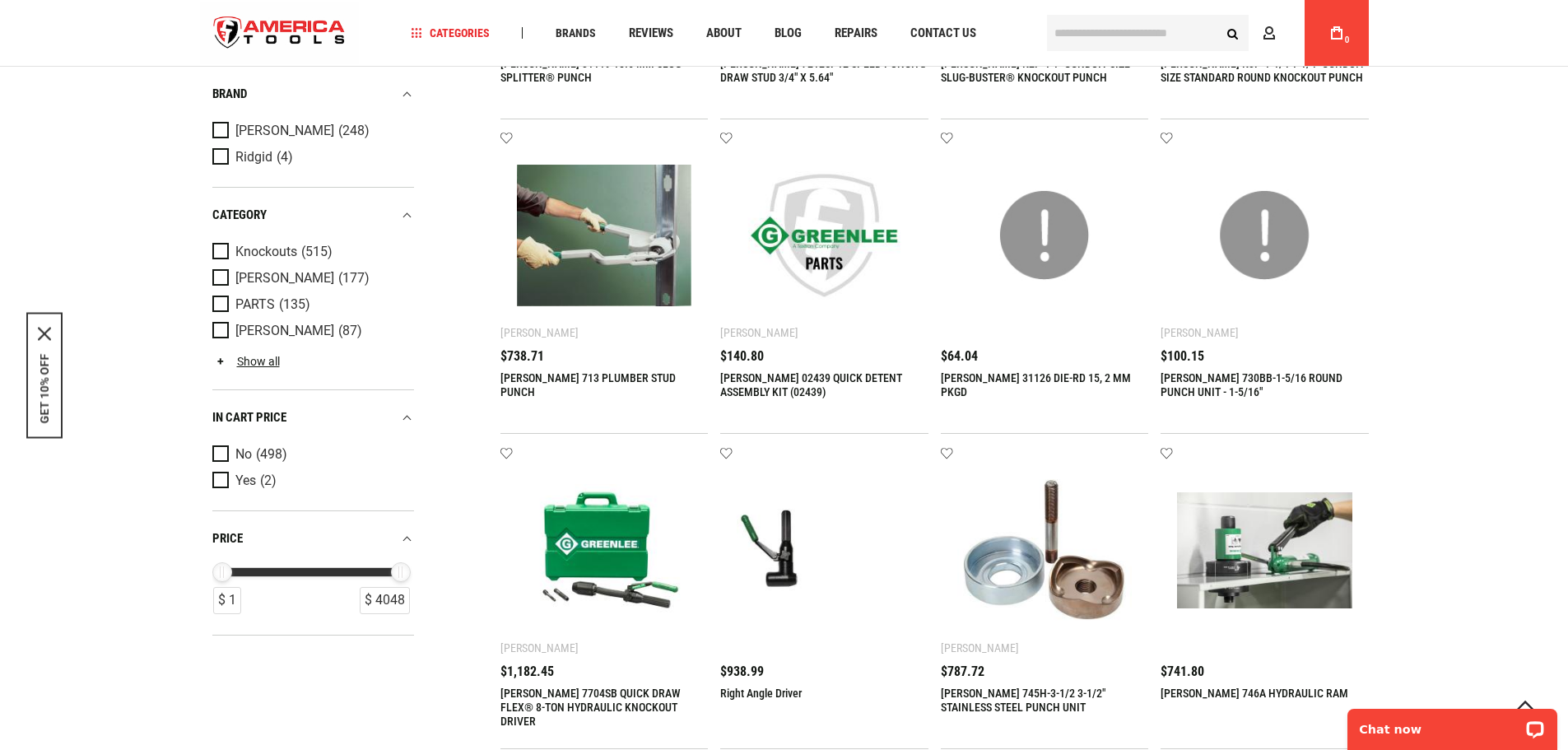
click at [822, 261] on img at bounding box center [823, 235] width 175 height 175
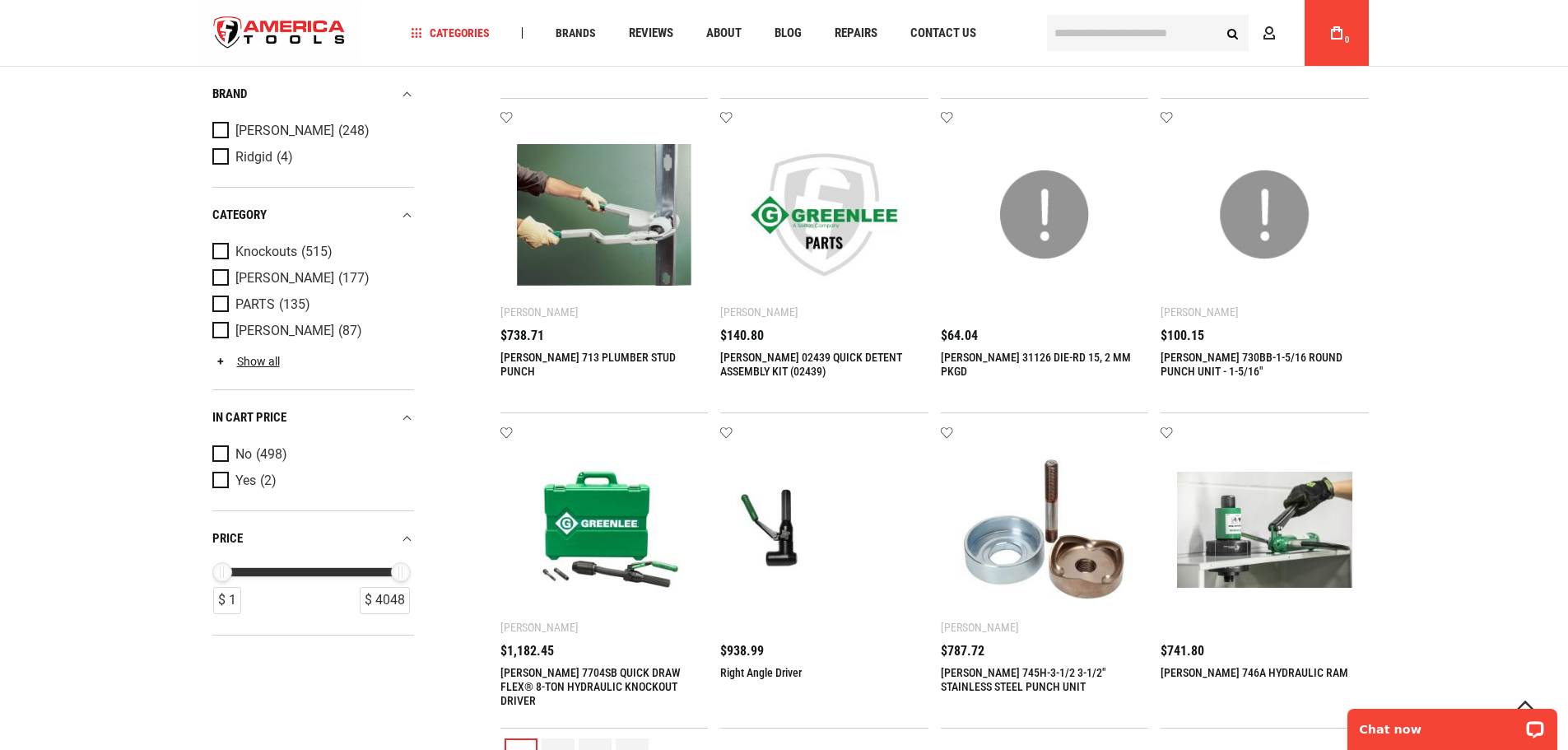
scroll to position [1646, 0]
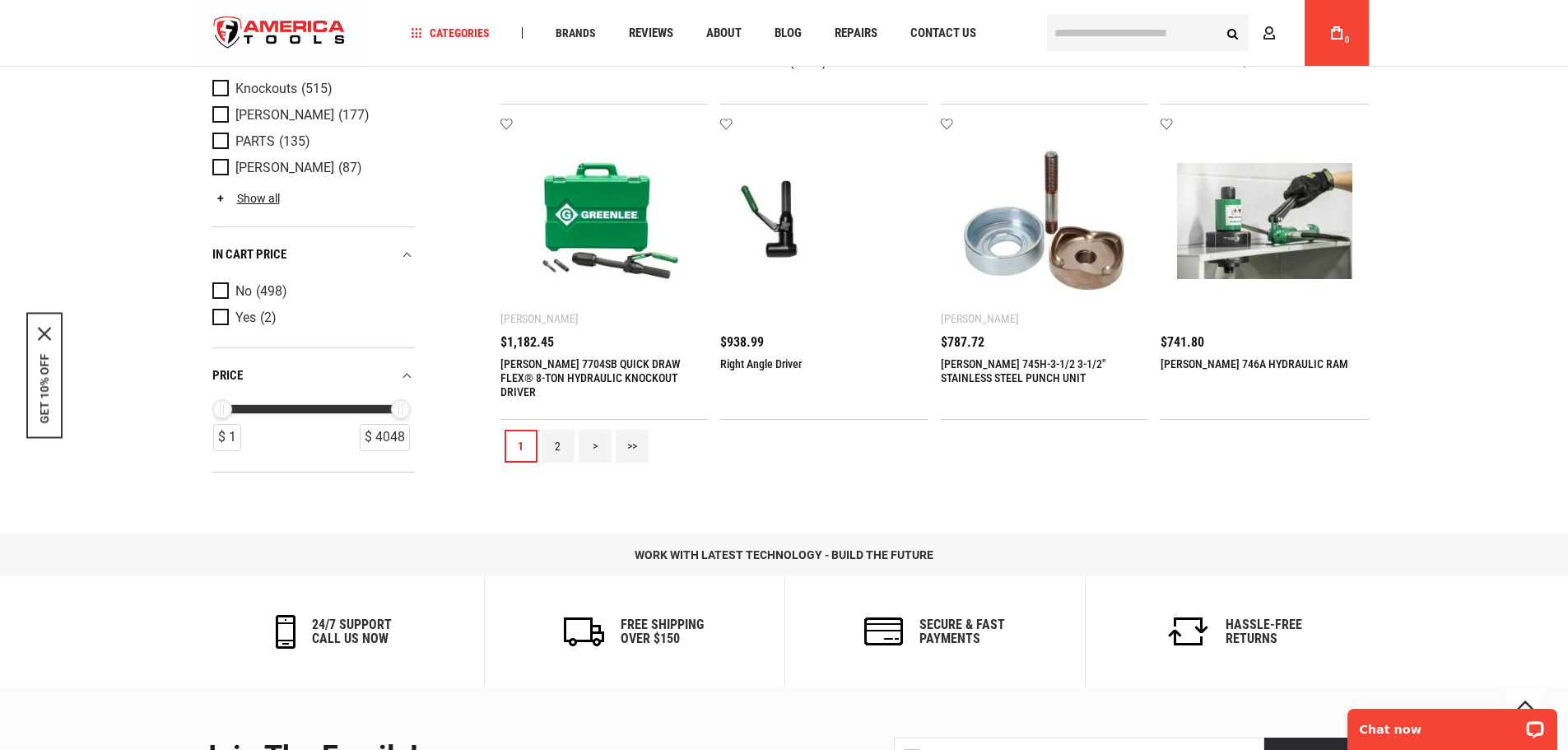
click at [559, 444] on link "2" at bounding box center [557, 445] width 33 height 33
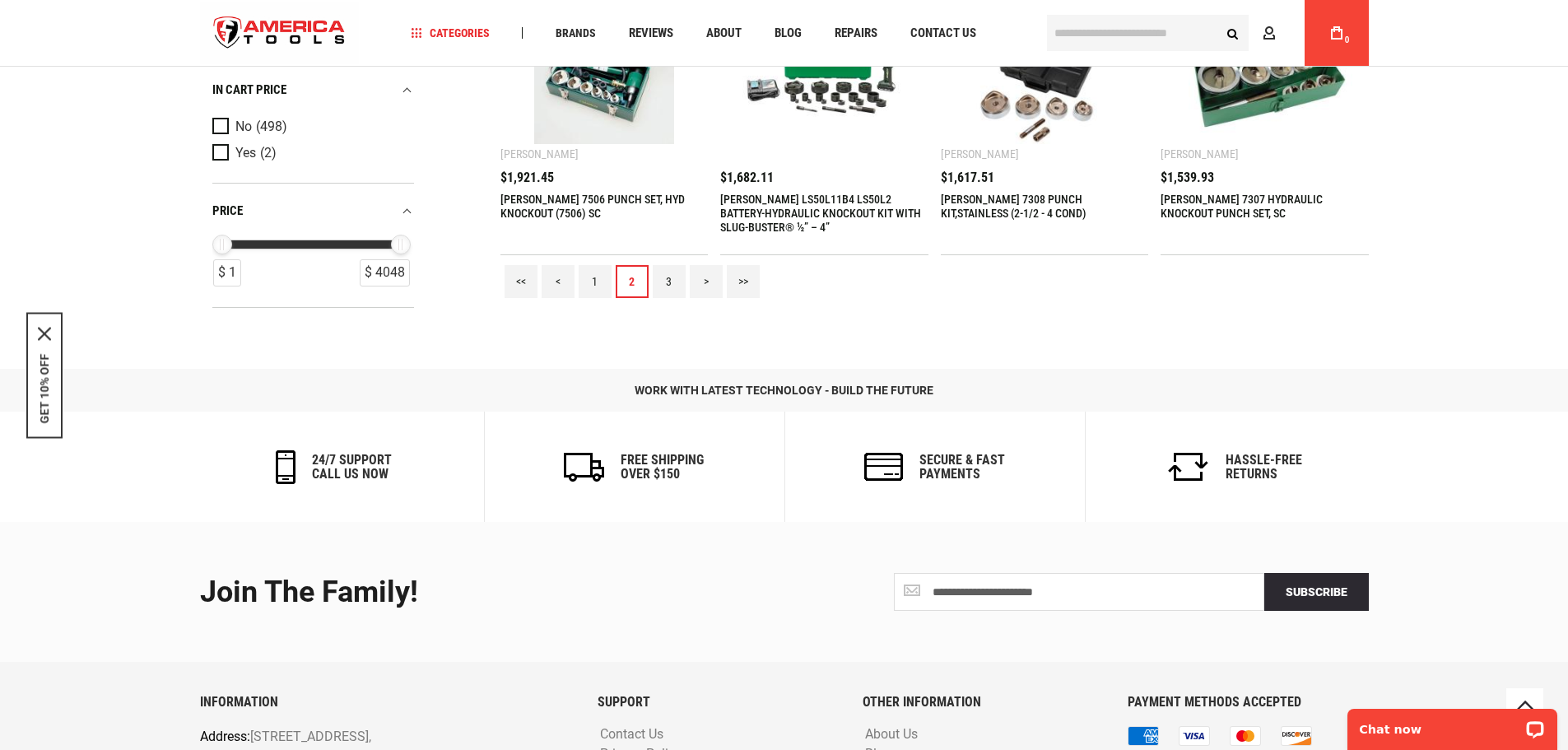
scroll to position [1729, 0]
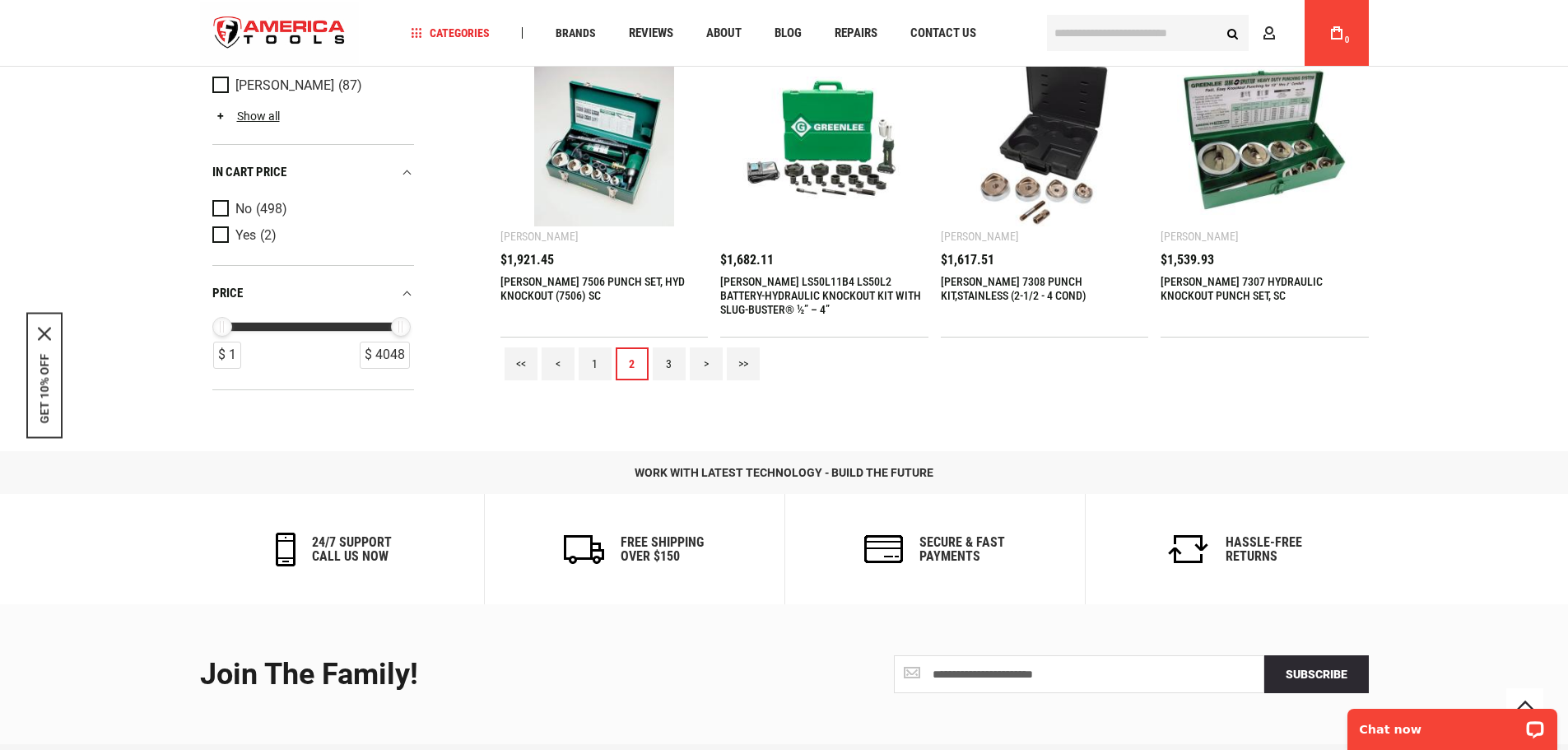
click at [673, 354] on link "3" at bounding box center [669, 363] width 33 height 33
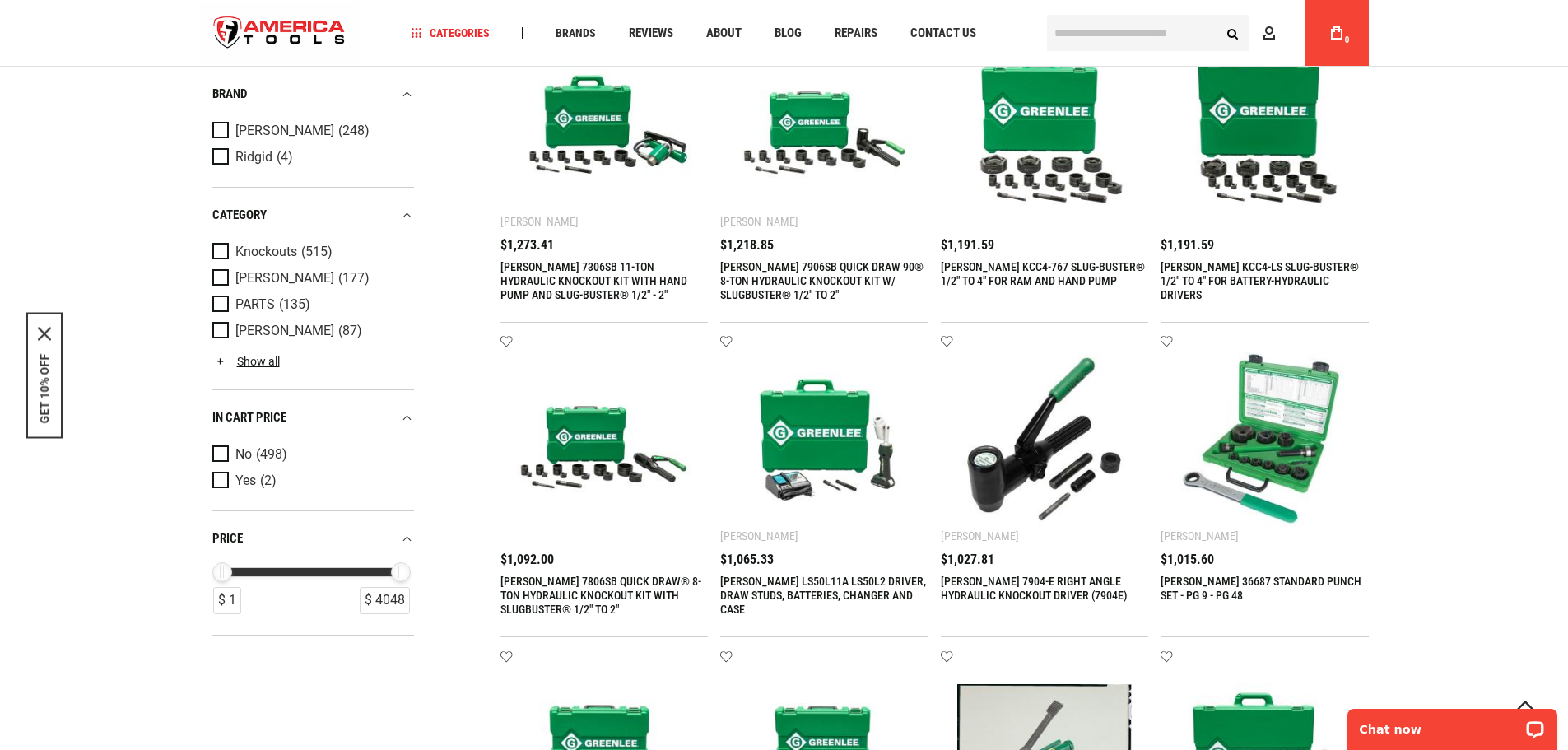
scroll to position [0, 0]
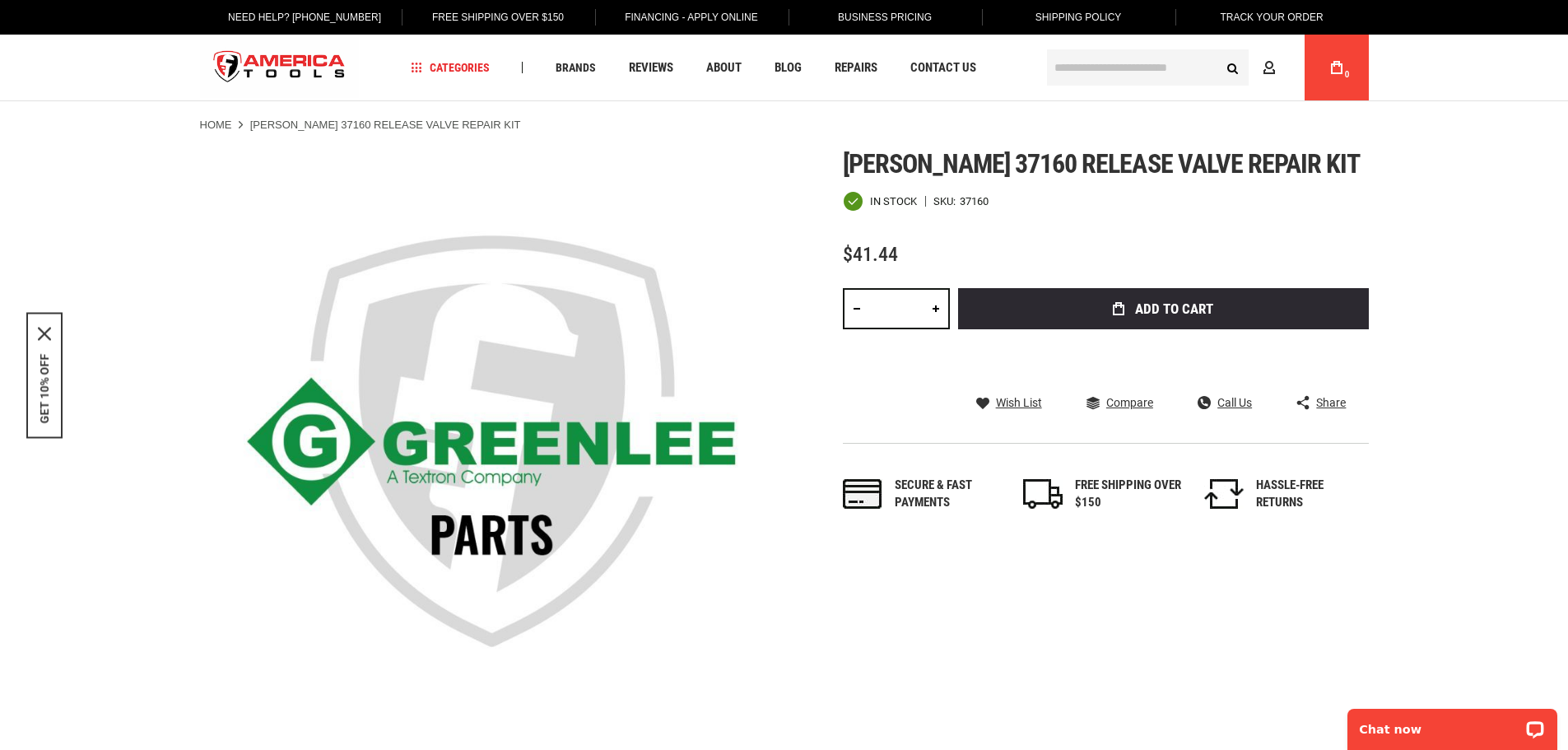
drag, startPoint x: 846, startPoint y: 162, endPoint x: 1367, endPoint y: 126, distance: 522.2
drag, startPoint x: 852, startPoint y: 188, endPoint x: 904, endPoint y: 166, distance: 56.5
click at [860, 183] on div "Greenlee 37160 release valve repair kit In stock SKU 37160 $41.44 Total: $ 41.4…" at bounding box center [1105, 347] width 525 height 396
click at [905, 162] on span "Greenlee 37160 release valve repair kit" at bounding box center [1101, 163] width 518 height 31
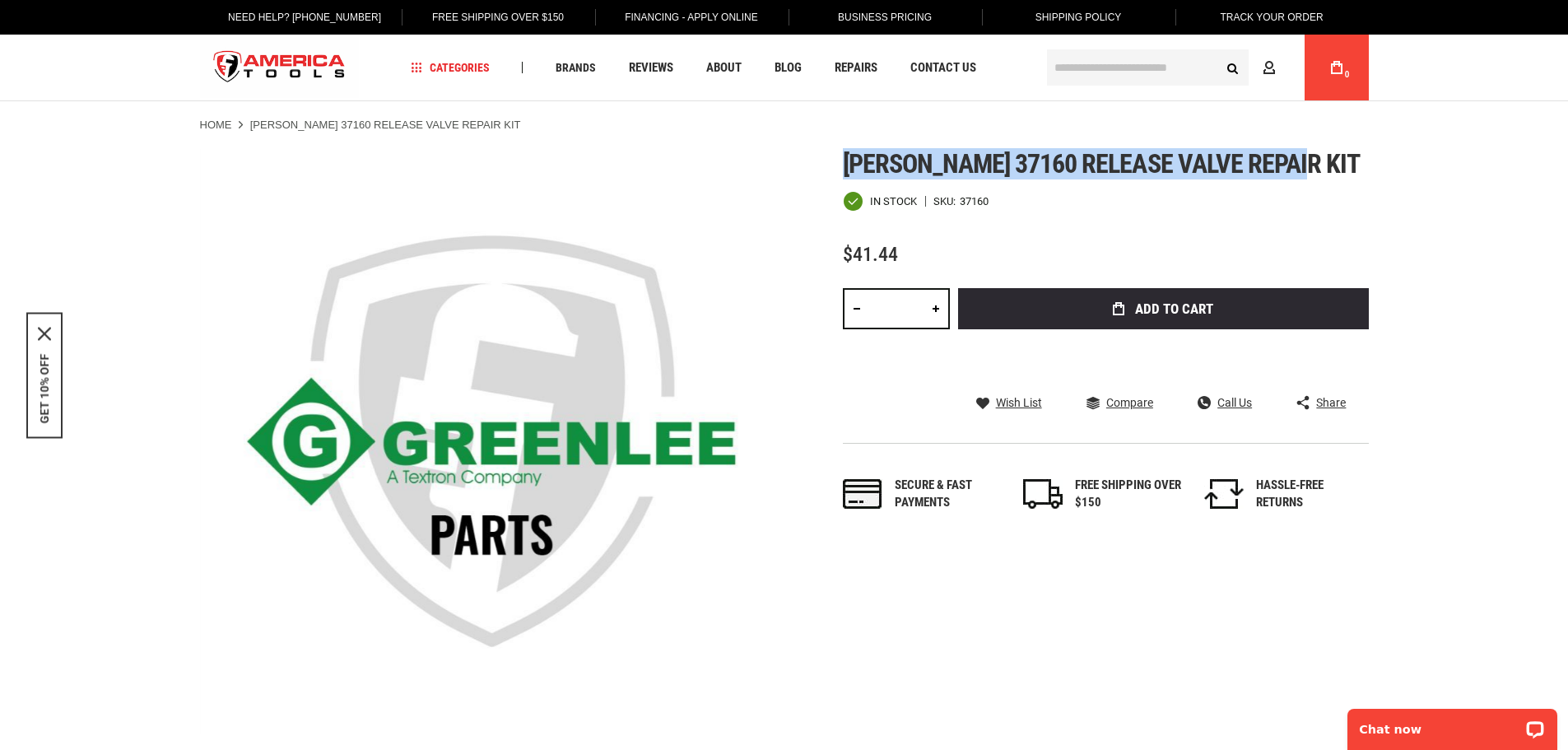
drag, startPoint x: 844, startPoint y: 161, endPoint x: 1303, endPoint y: 152, distance: 459.1
click at [1303, 152] on h1 "Greenlee 37160 release valve repair kit" at bounding box center [1105, 163] width 525 height 29
copy span "Greenlee 37160 release valve repair kit"
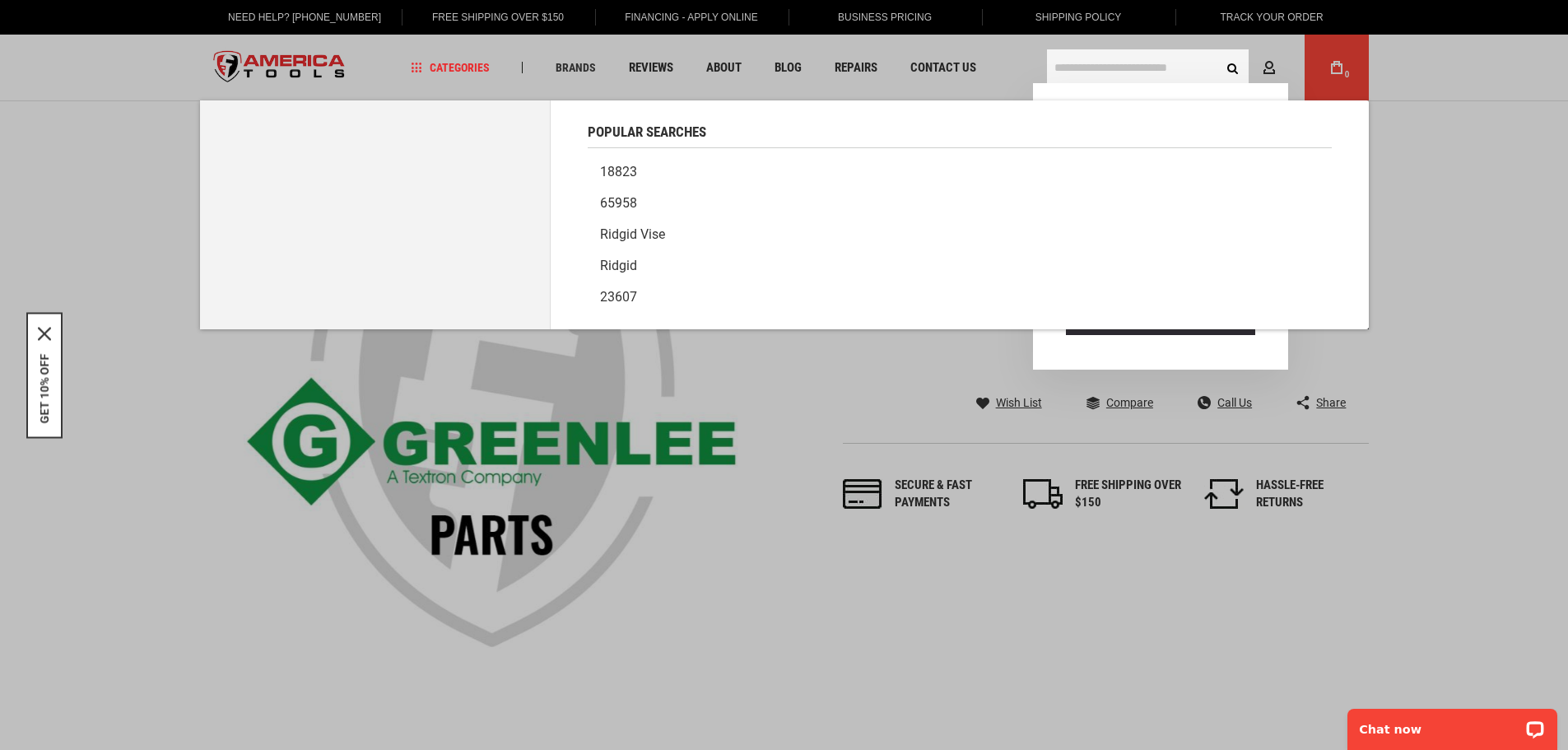
click at [1122, 66] on input "text" at bounding box center [1147, 67] width 202 height 36
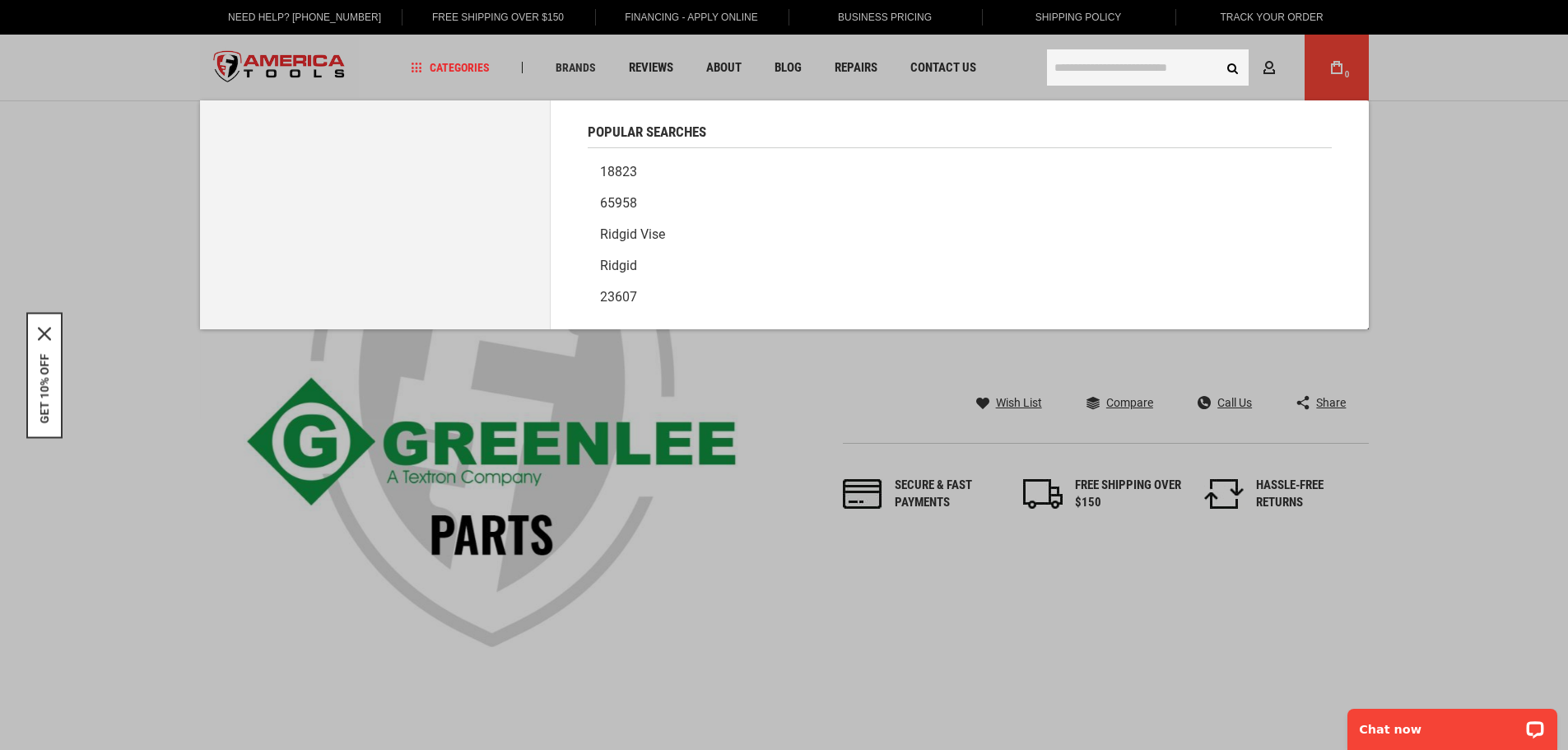
paste input "**********"
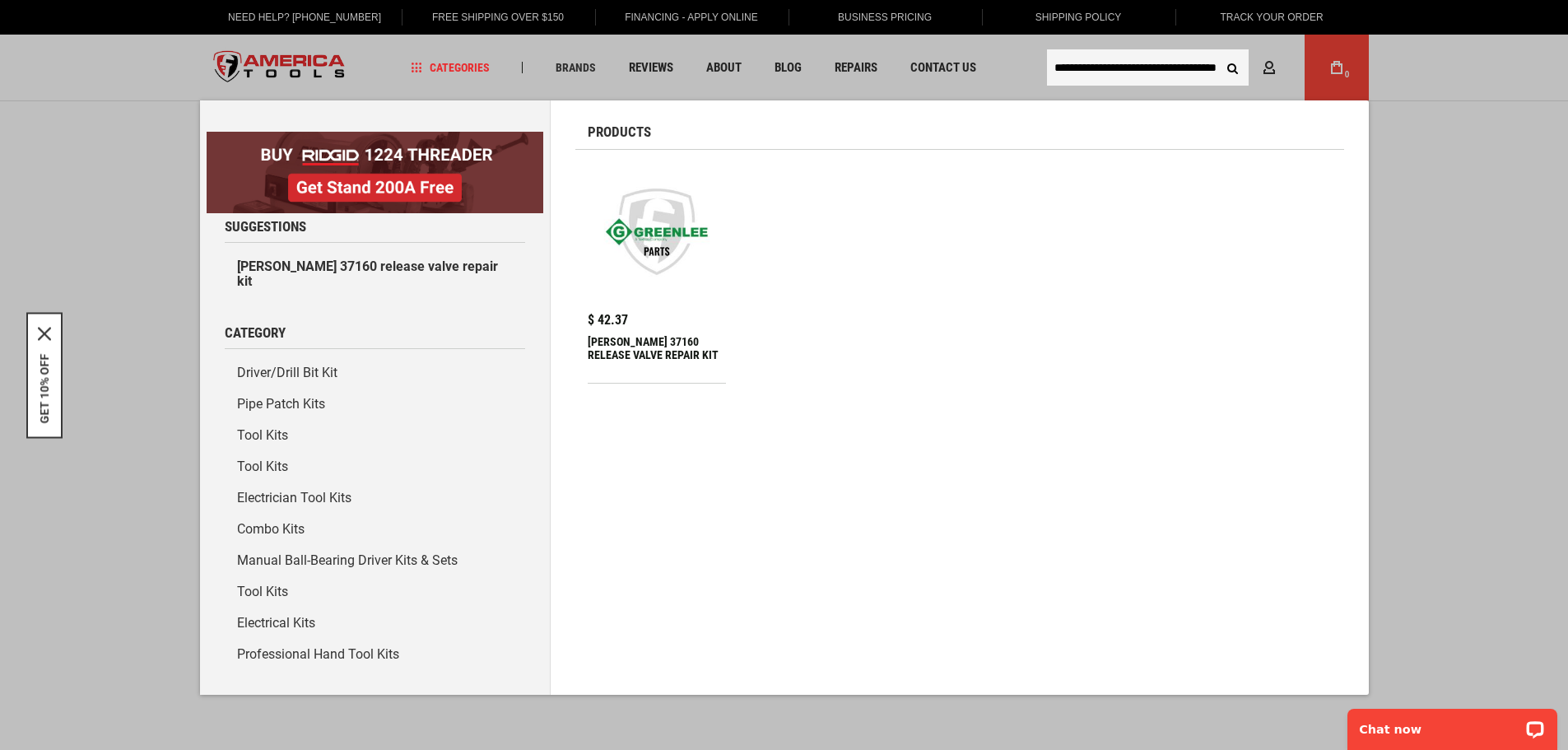
click at [1103, 66] on input "**********" at bounding box center [1147, 67] width 202 height 36
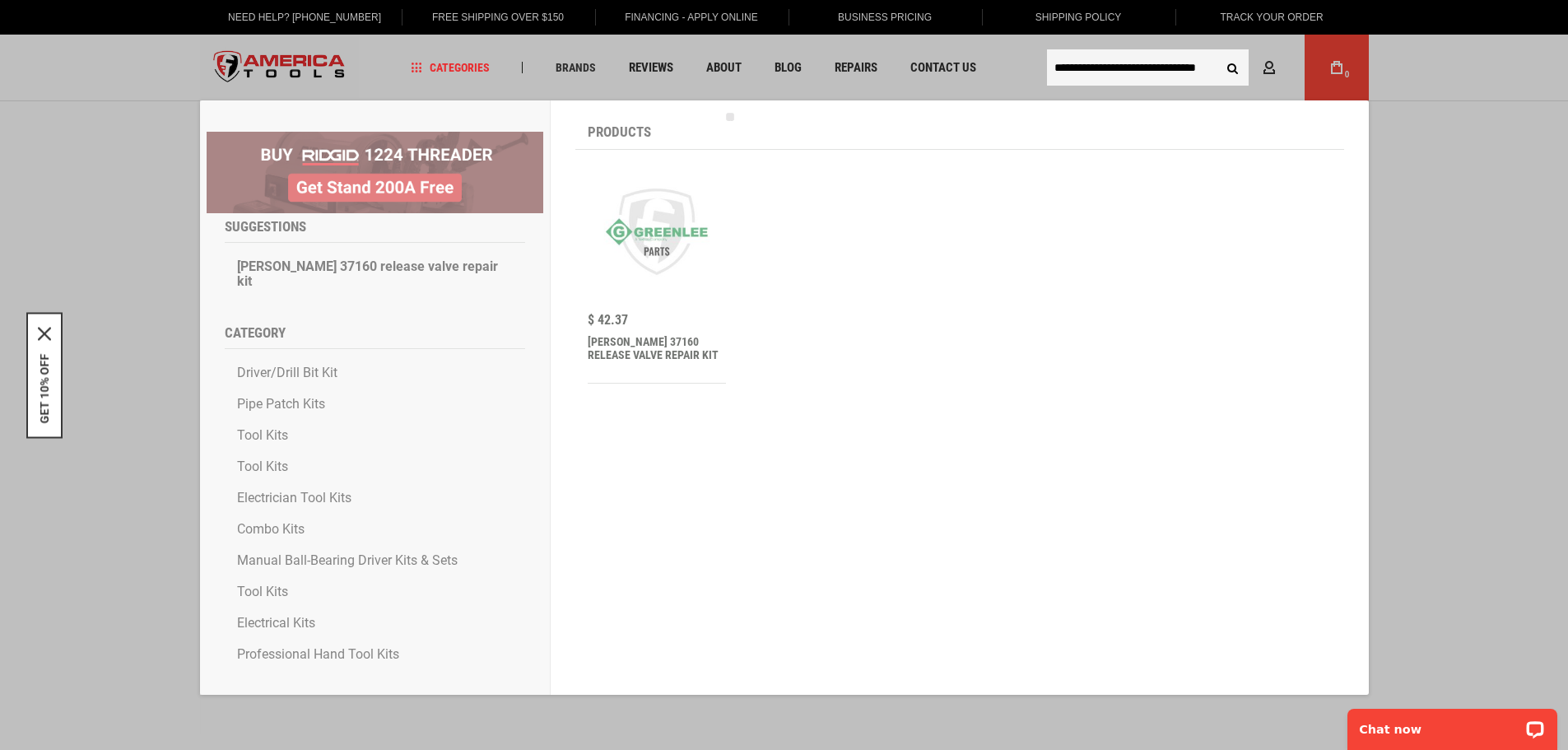
scroll to position [0, 0]
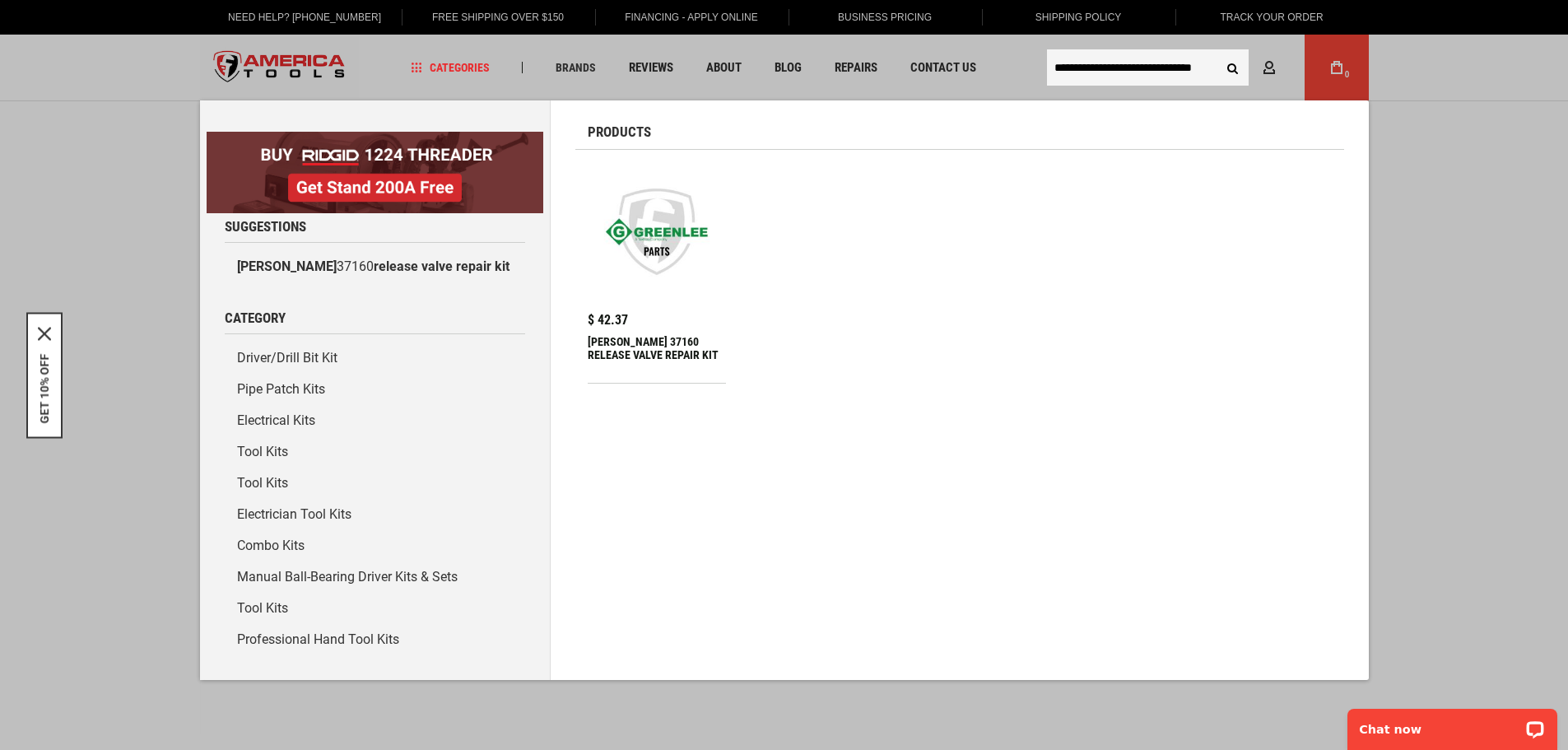
type input "**********"
click at [1232, 65] on button "Search" at bounding box center [1232, 67] width 31 height 31
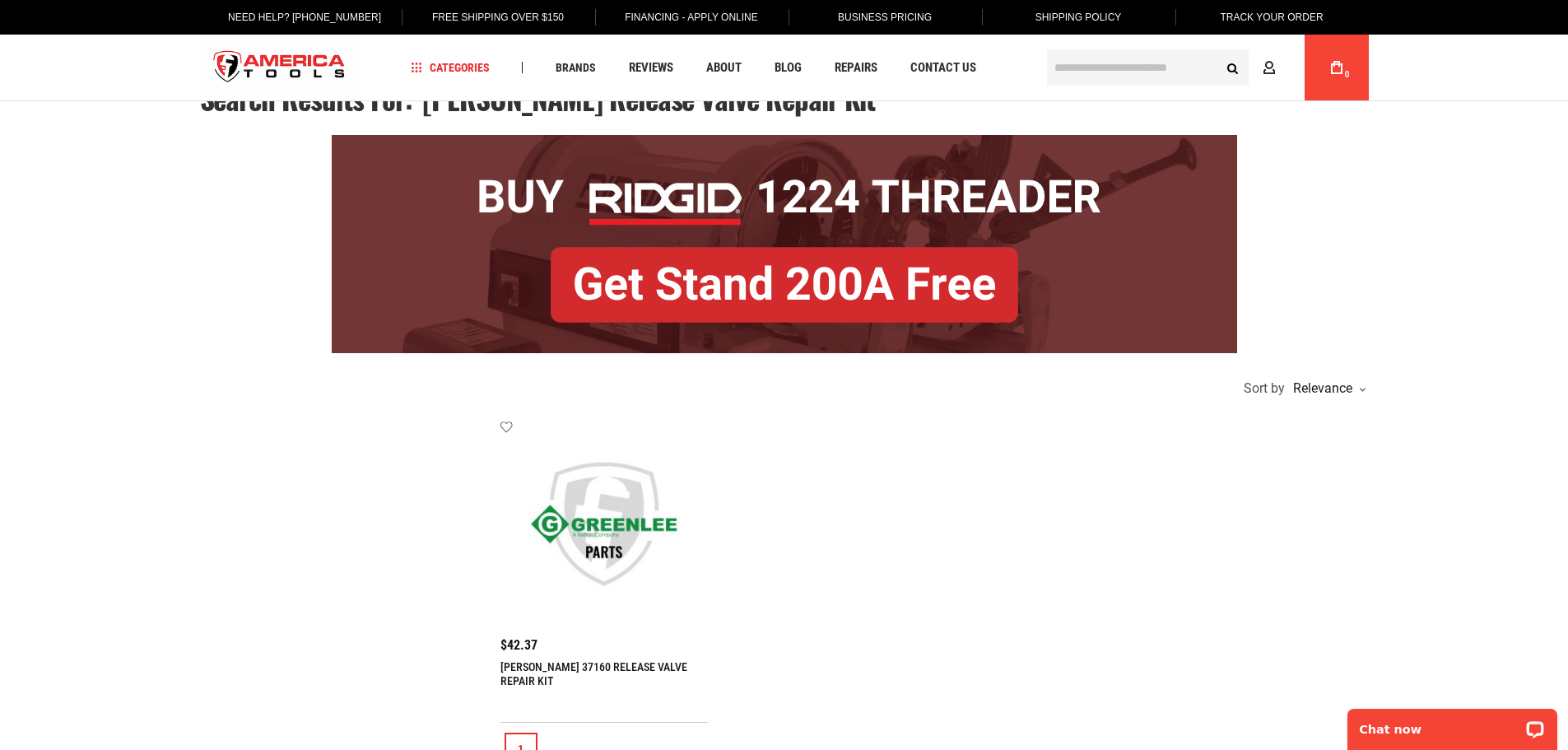
scroll to position [247, 0]
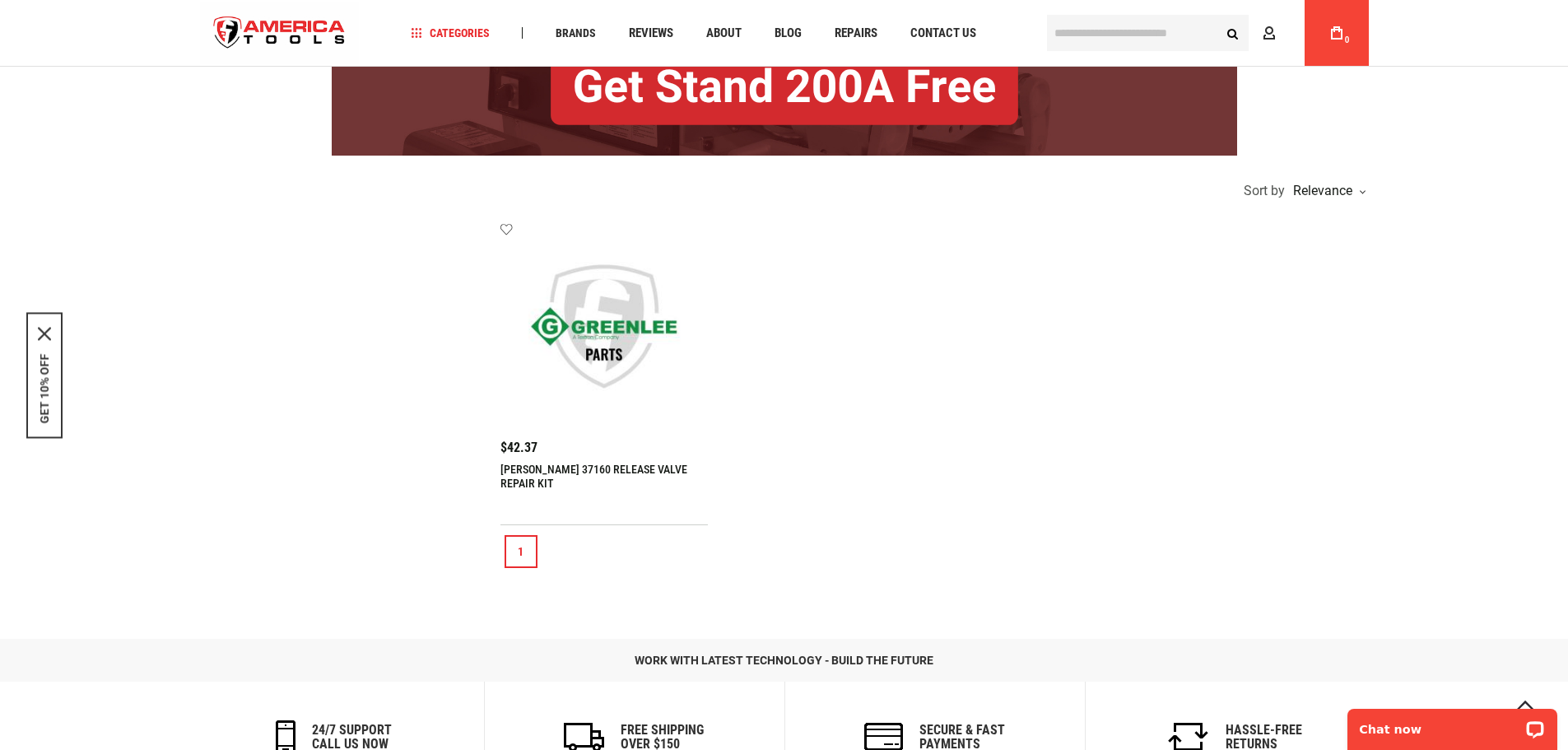
click at [523, 547] on link "1" at bounding box center [520, 551] width 33 height 33
click at [606, 357] on img at bounding box center [604, 326] width 175 height 175
